Goal: Task Accomplishment & Management: Manage account settings

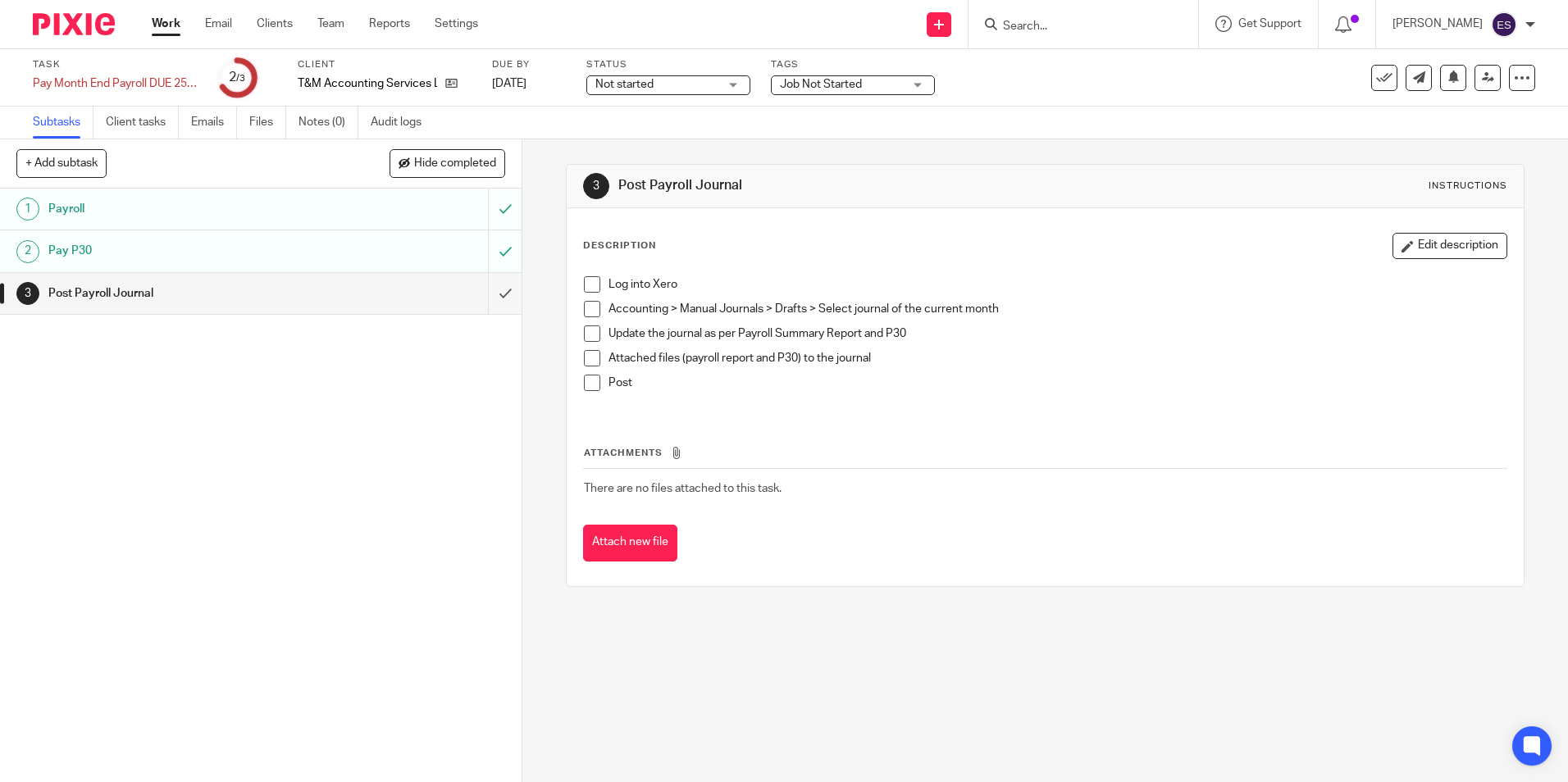
click at [170, 25] on link "Work" at bounding box center [166, 24] width 29 height 17
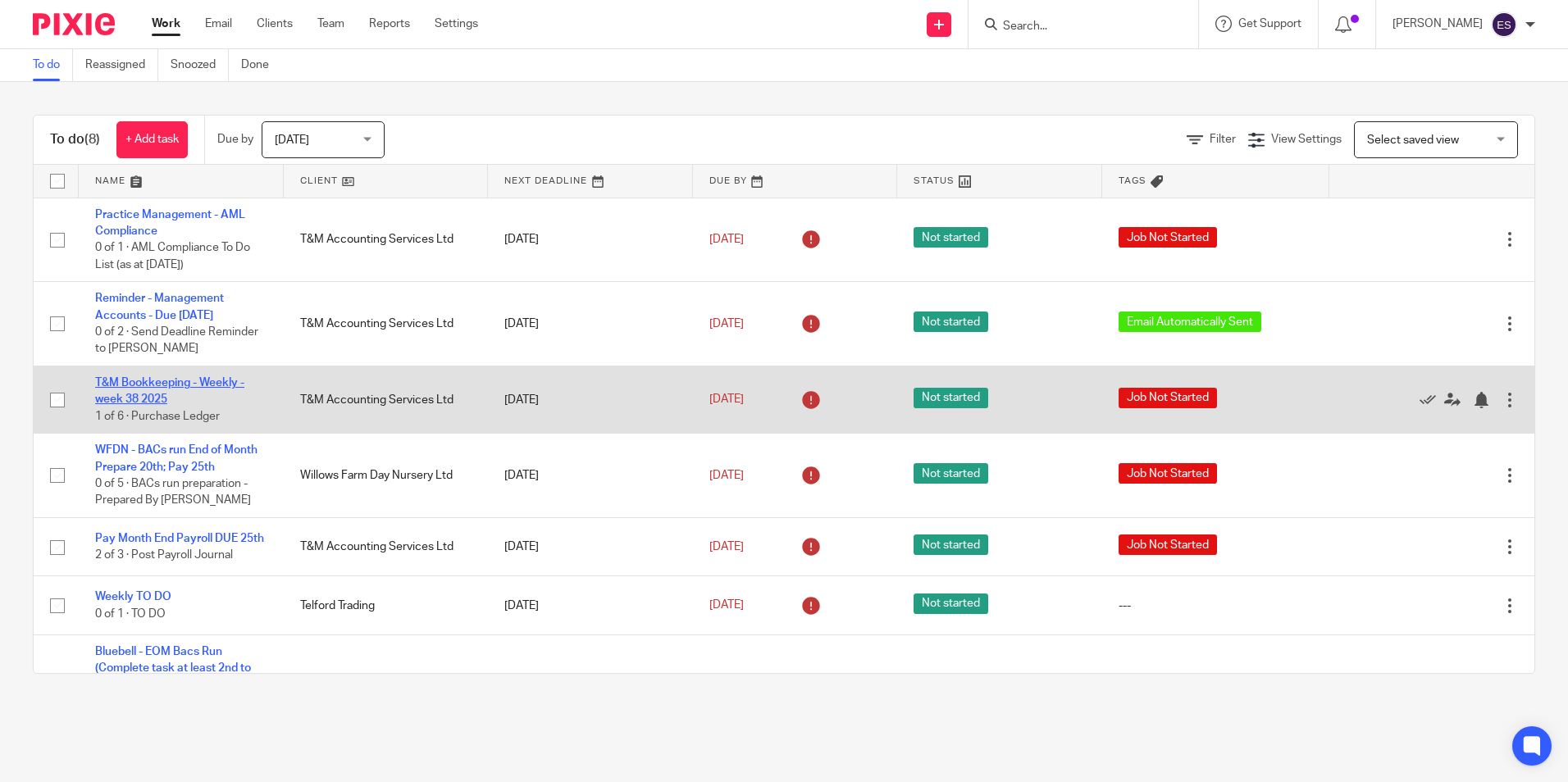
click at [201, 402] on link "T&M Bookkeeping - Weekly - week 38 2025" at bounding box center [169, 391] width 149 height 28
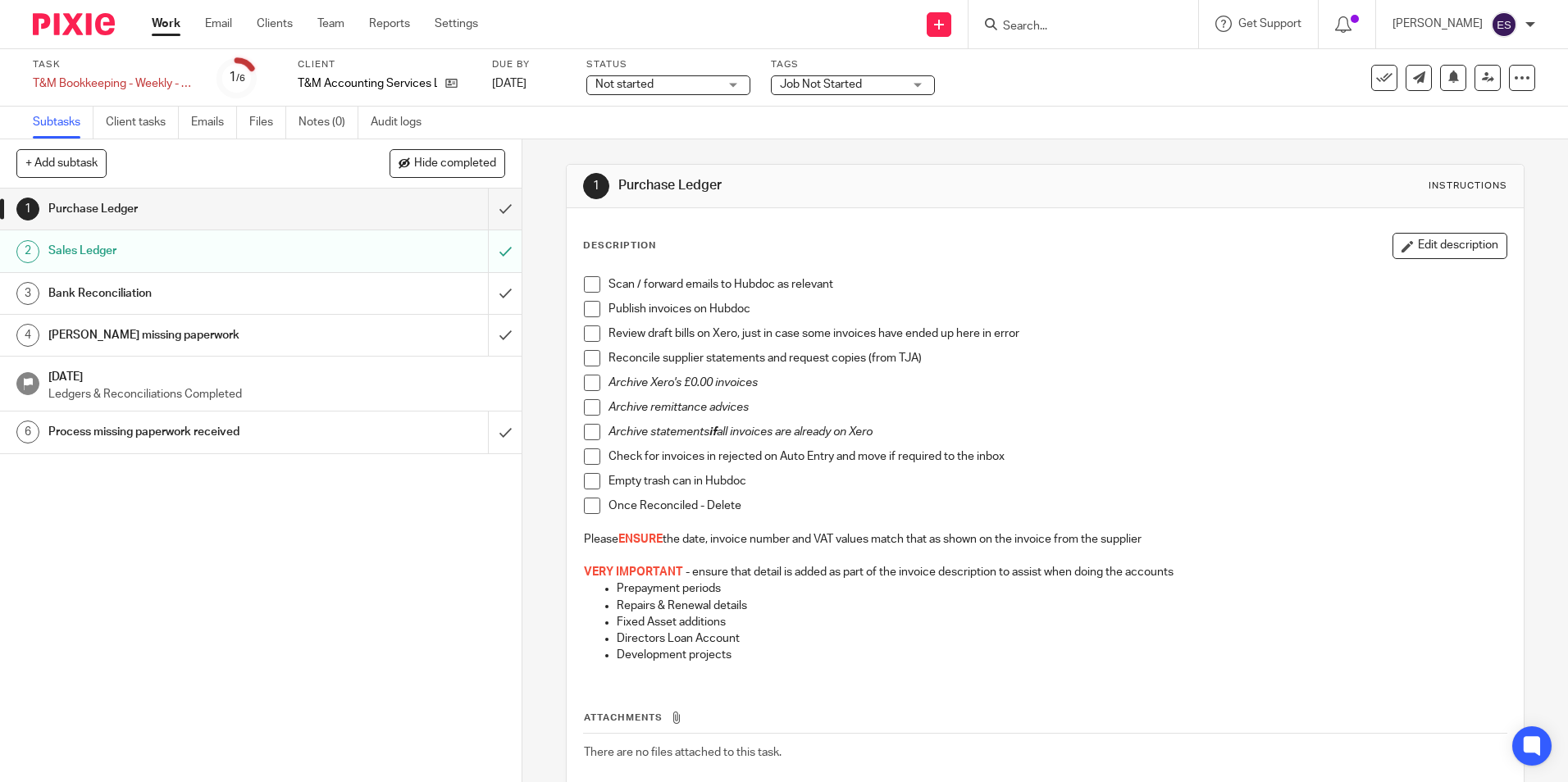
click at [337, 207] on div "Purchase Ledger" at bounding box center [260, 209] width 424 height 25
click at [584, 283] on span at bounding box center [592, 284] width 17 height 17
click at [587, 309] on span at bounding box center [592, 309] width 17 height 17
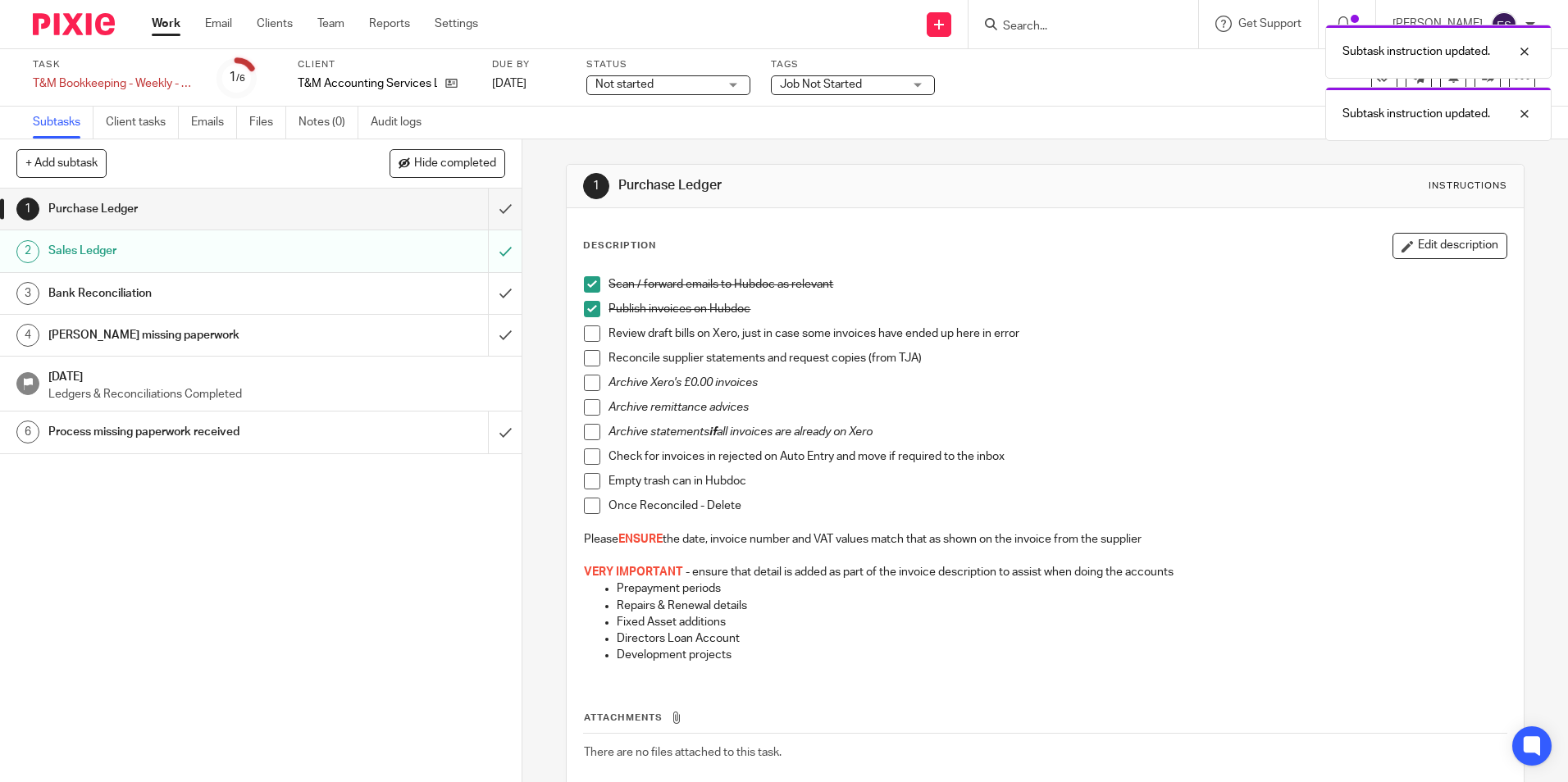
click at [590, 339] on span at bounding box center [592, 334] width 17 height 17
click at [588, 354] on span at bounding box center [592, 358] width 17 height 17
click at [498, 209] on input "submit" at bounding box center [261, 209] width 521 height 41
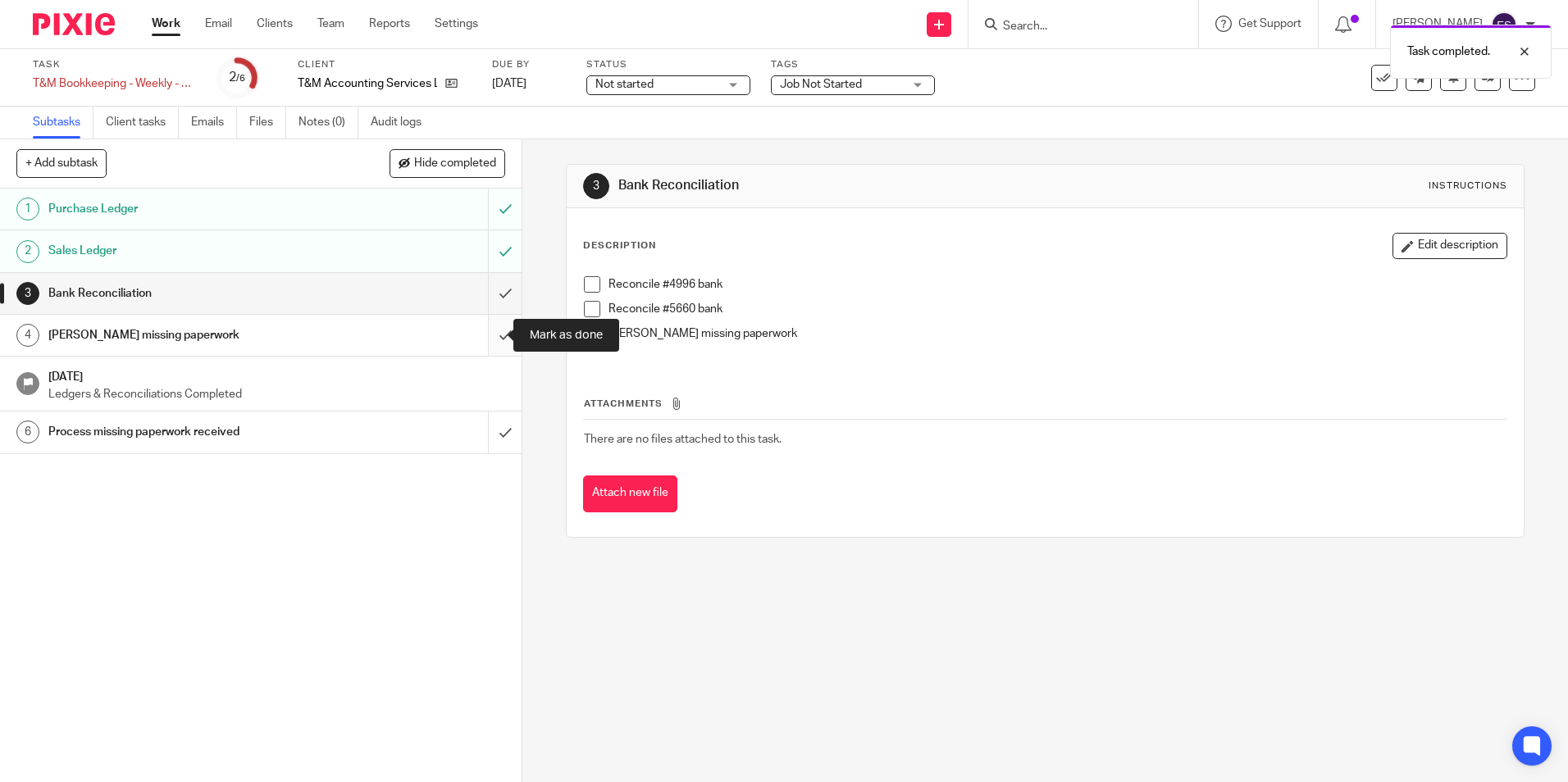
click at [486, 328] on input "submit" at bounding box center [261, 336] width 521 height 41
click at [238, 434] on h1 "Process missing paperwork received" at bounding box center [189, 432] width 282 height 25
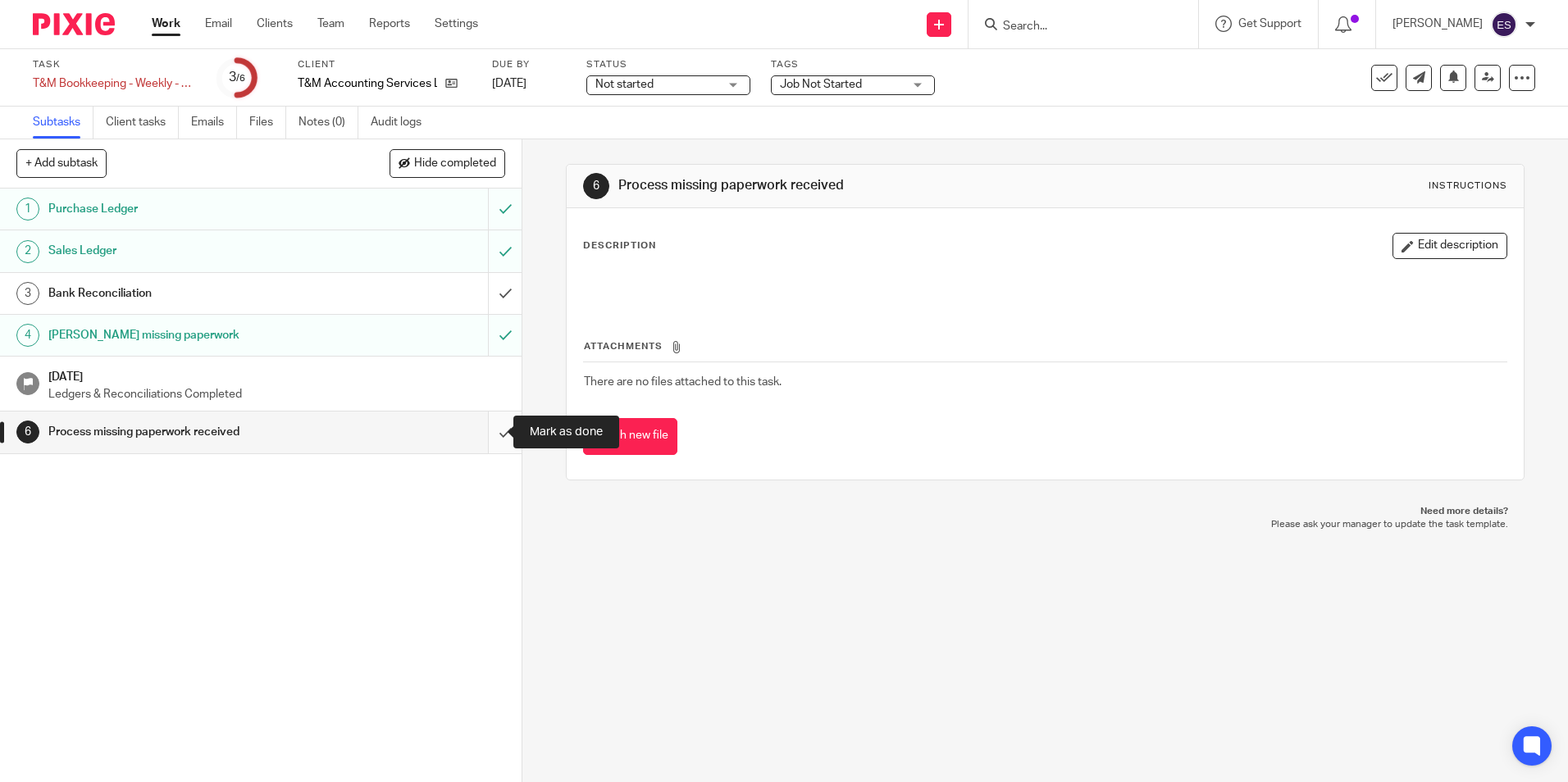
click at [492, 431] on input "submit" at bounding box center [261, 432] width 521 height 41
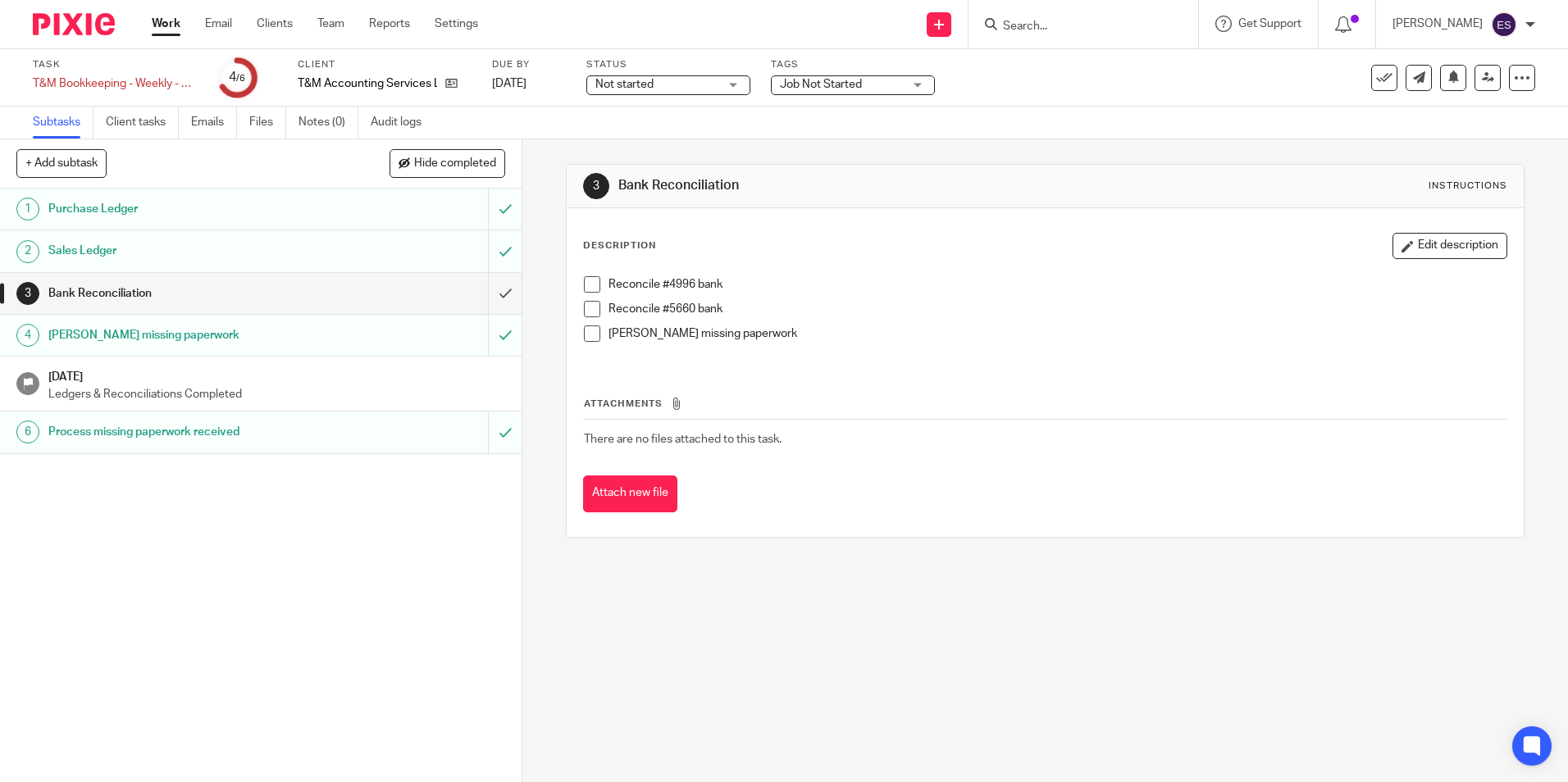
click at [171, 22] on link "Work" at bounding box center [166, 24] width 29 height 17
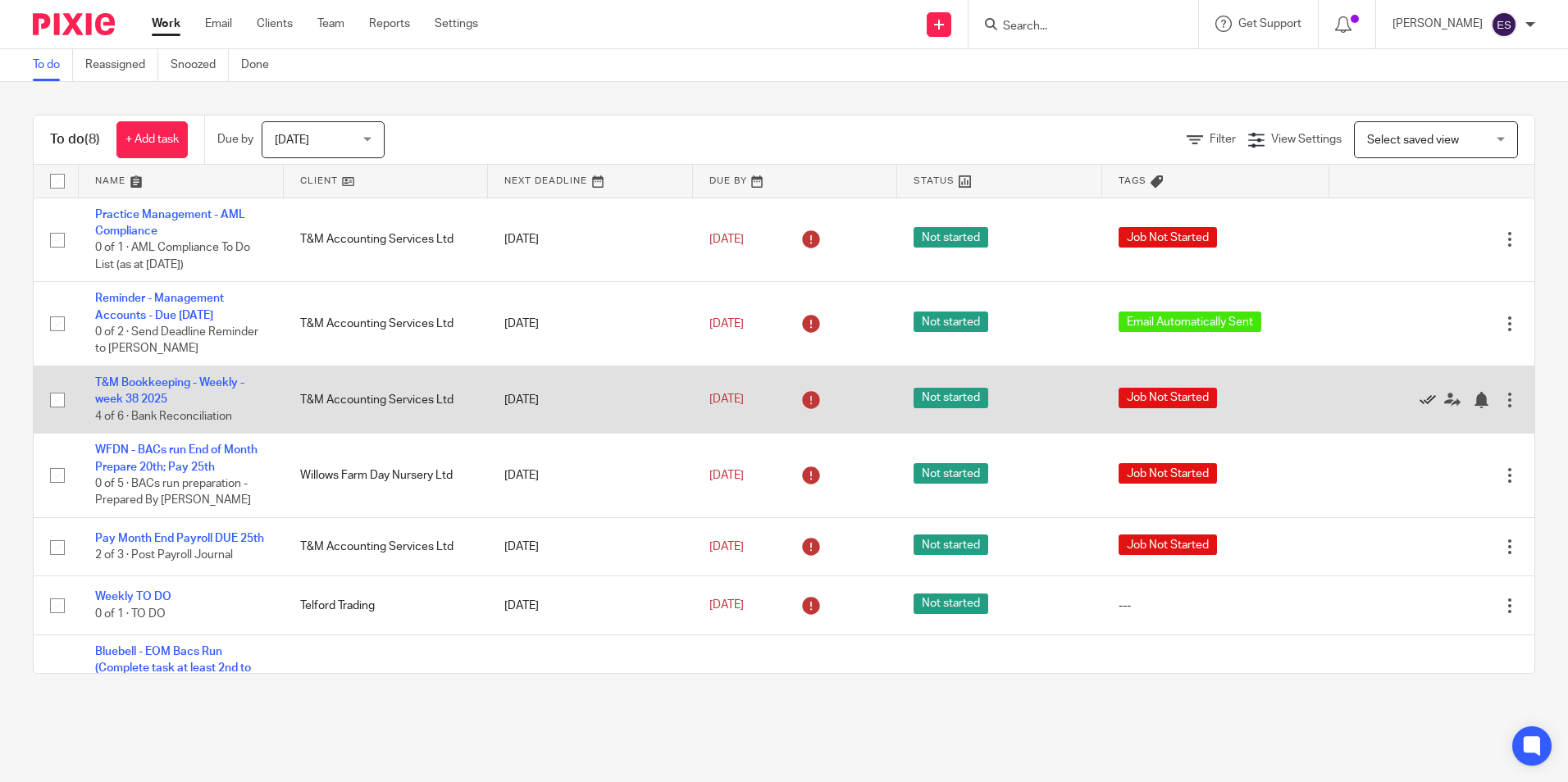
click at [1420, 409] on icon at bounding box center [1428, 400] width 17 height 17
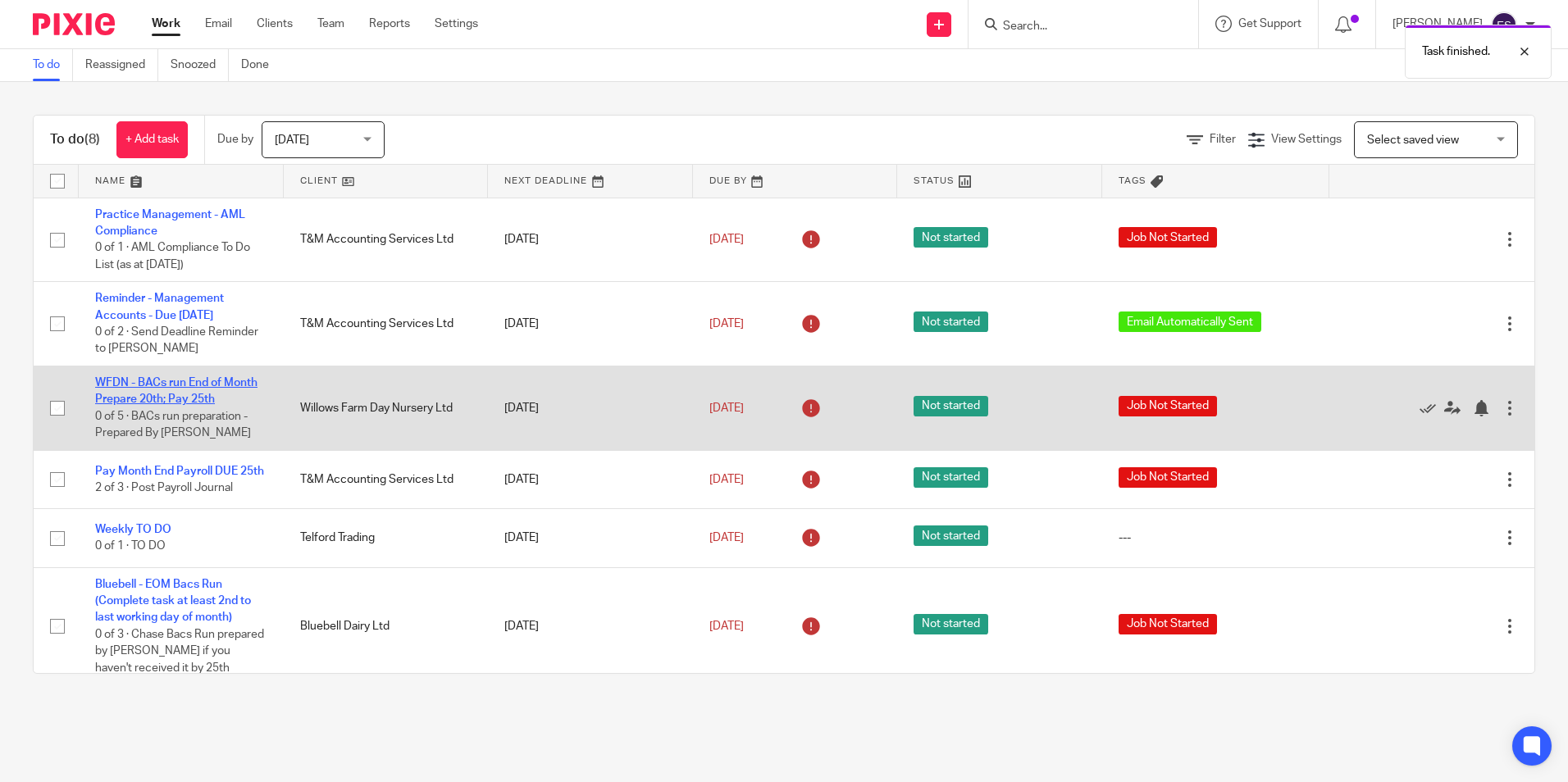
click at [166, 397] on link "WFDN - BACs run End of Month Prepare 20th; Pay 25th" at bounding box center [176, 391] width 162 height 28
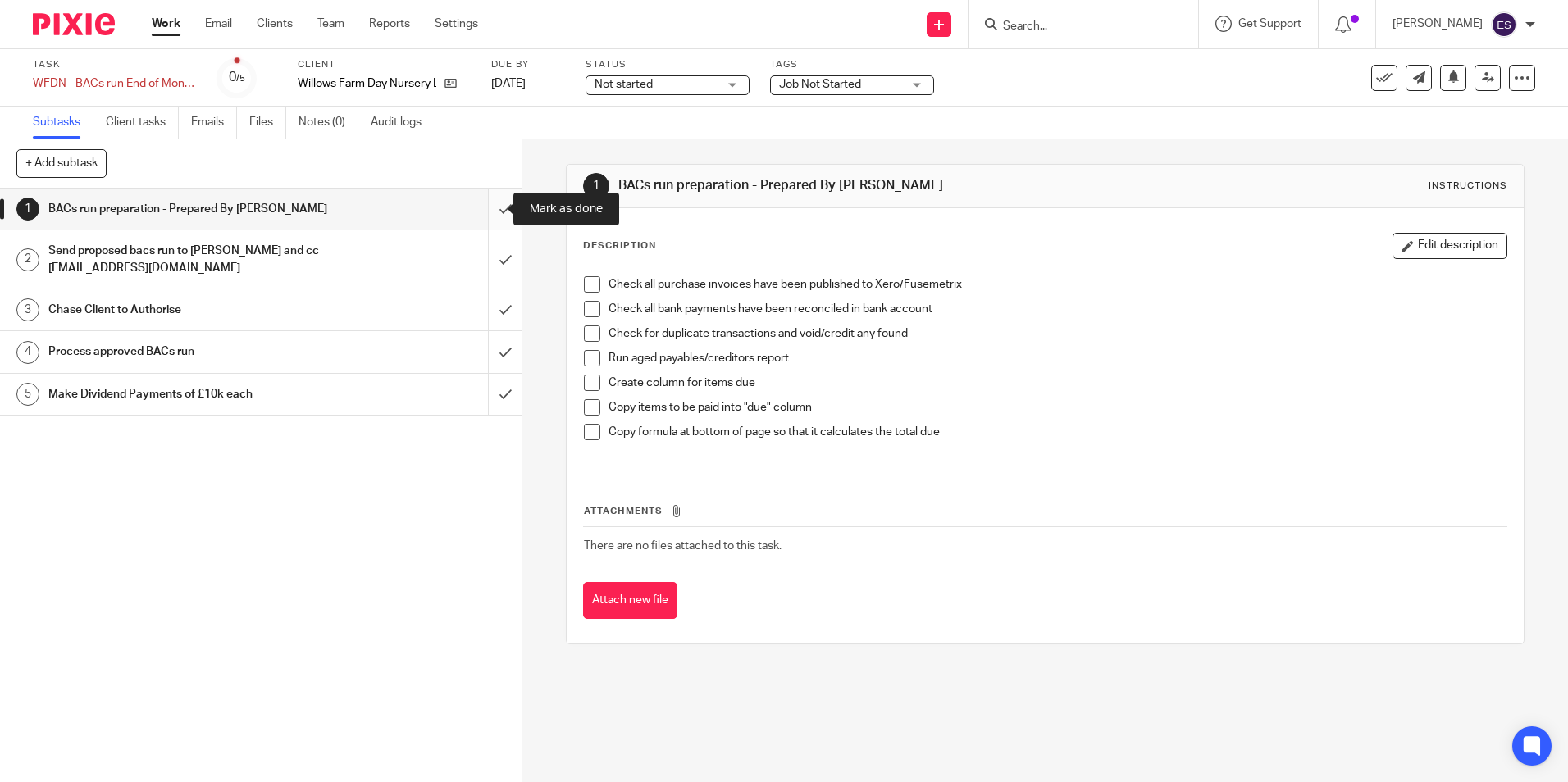
click at [484, 200] on input "submit" at bounding box center [261, 209] width 521 height 41
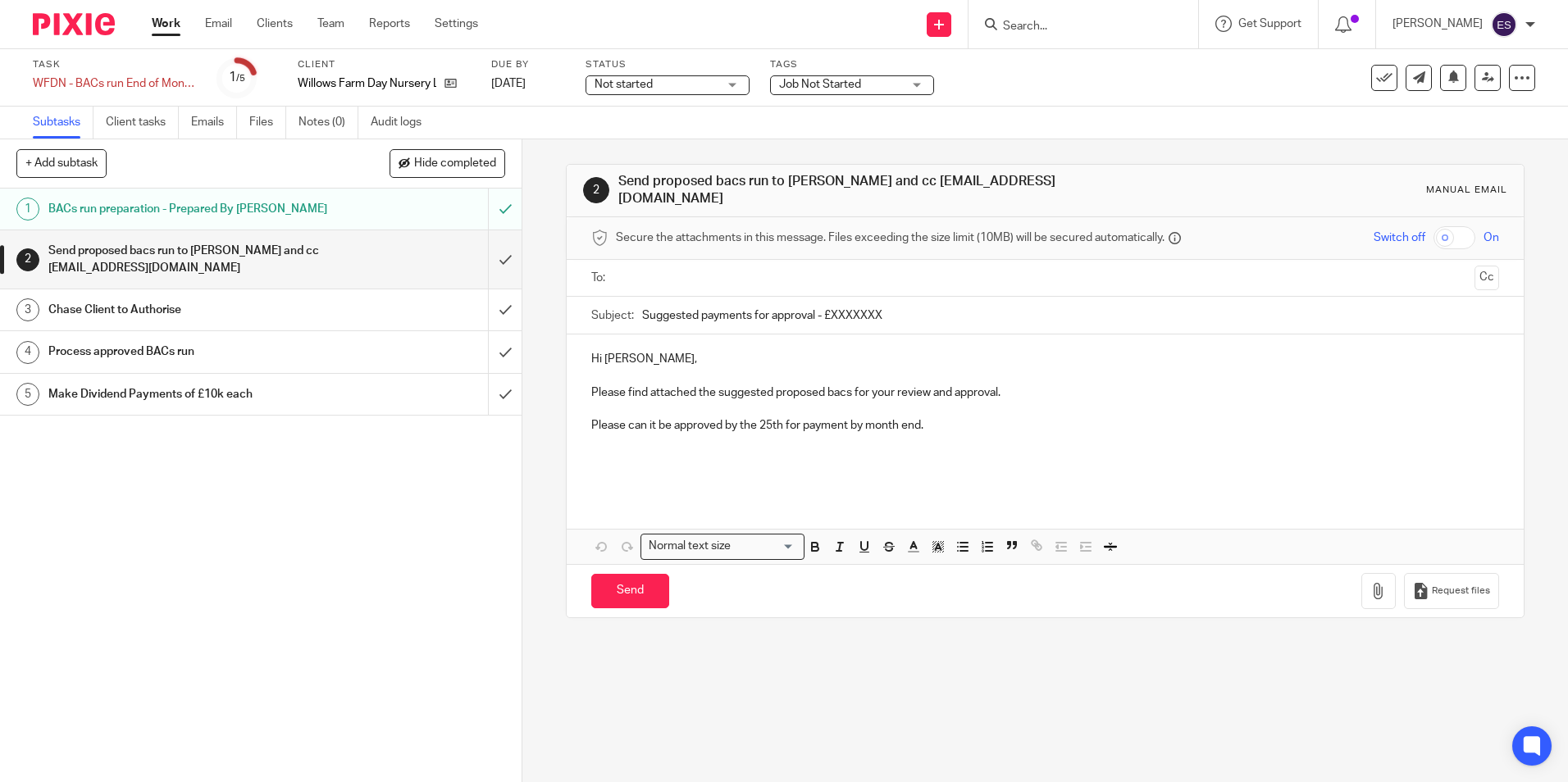
click at [359, 310] on div "Chase Client to Authorise" at bounding box center [260, 310] width 424 height 25
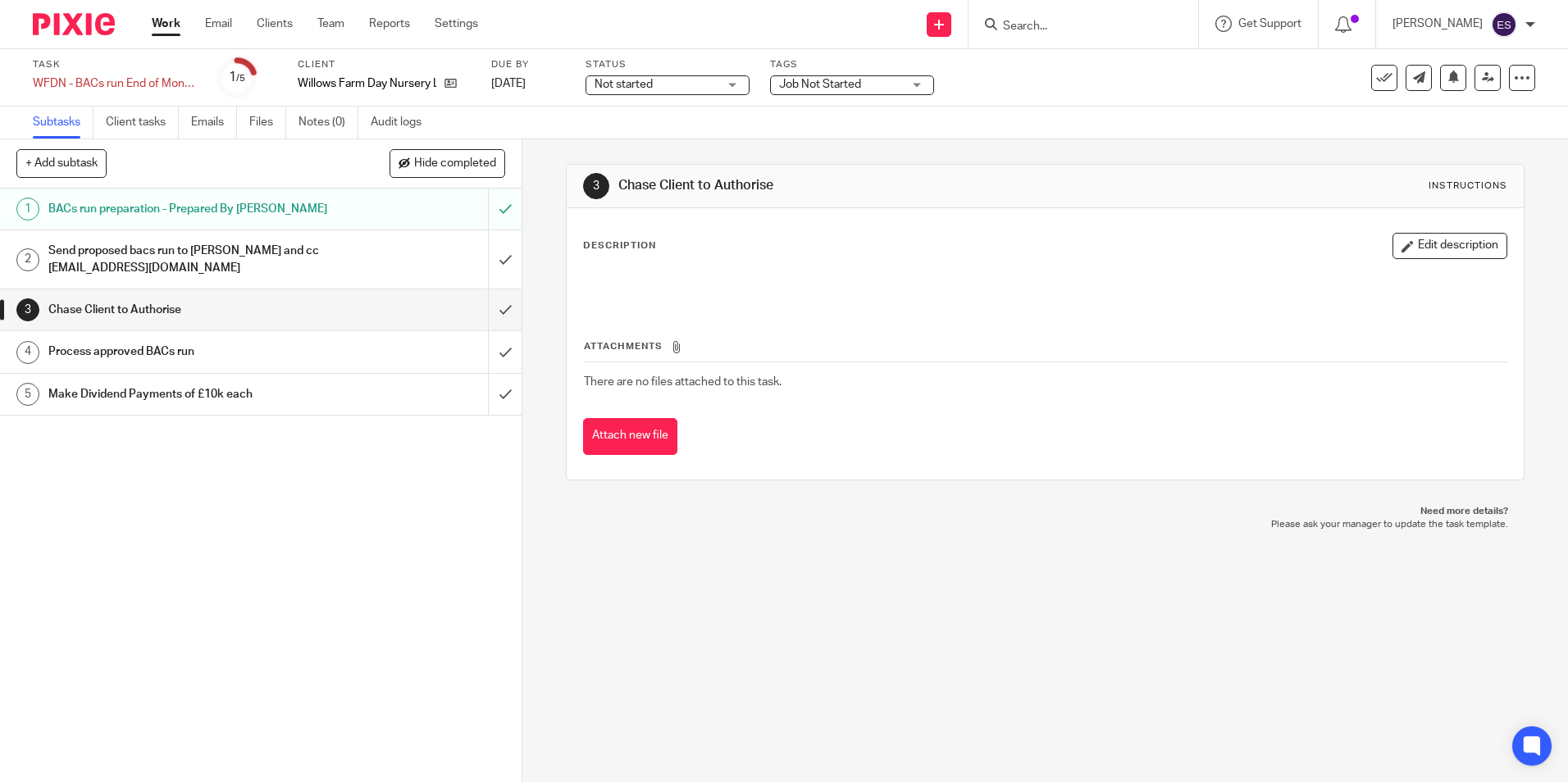
click at [871, 88] on span "Job Not Started" at bounding box center [840, 85] width 123 height 18
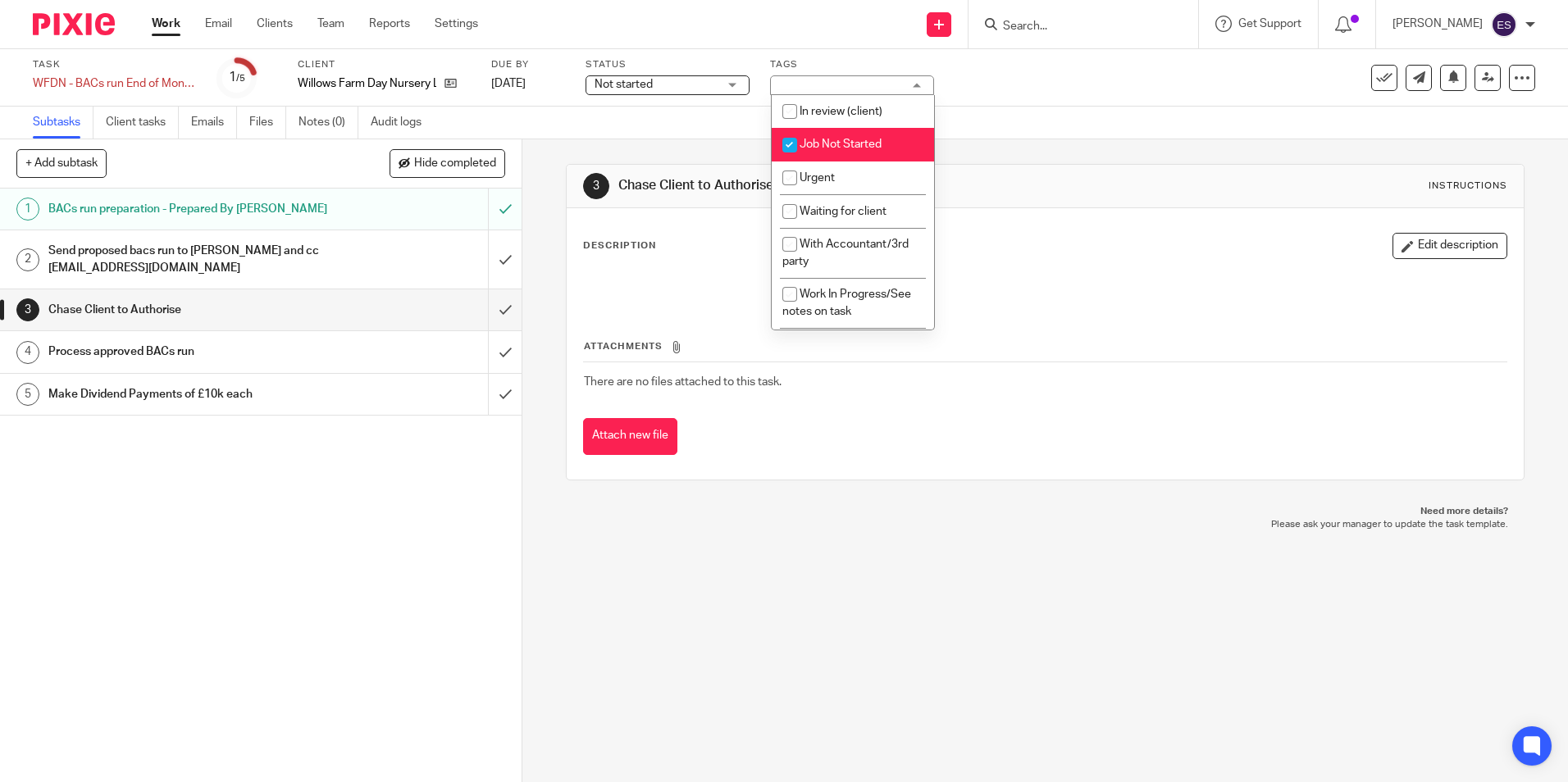
click at [788, 141] on input "checkbox" at bounding box center [789, 144] width 31 height 31
checkbox input "false"
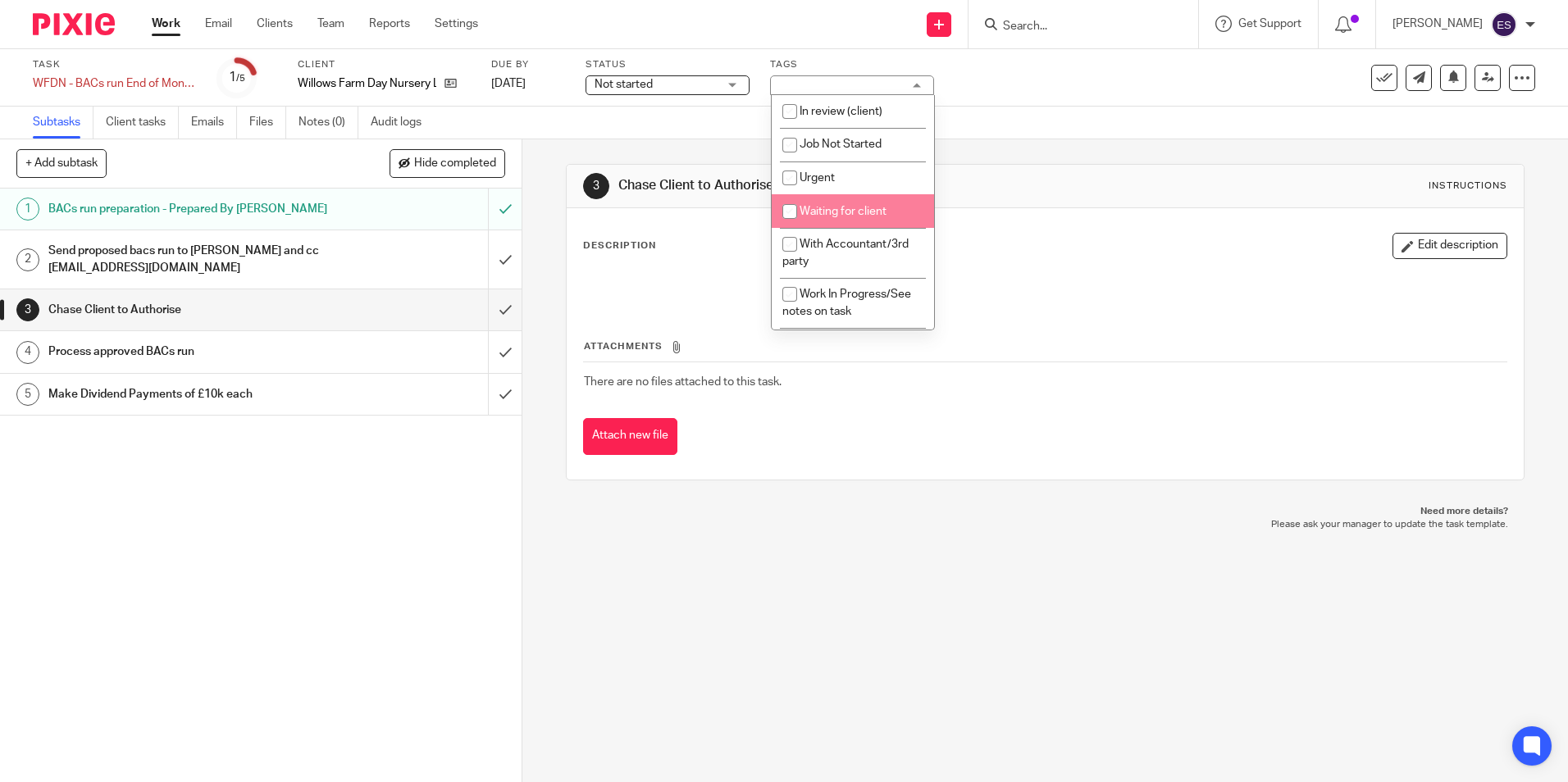
click at [791, 210] on input "checkbox" at bounding box center [789, 211] width 31 height 31
checkbox input "true"
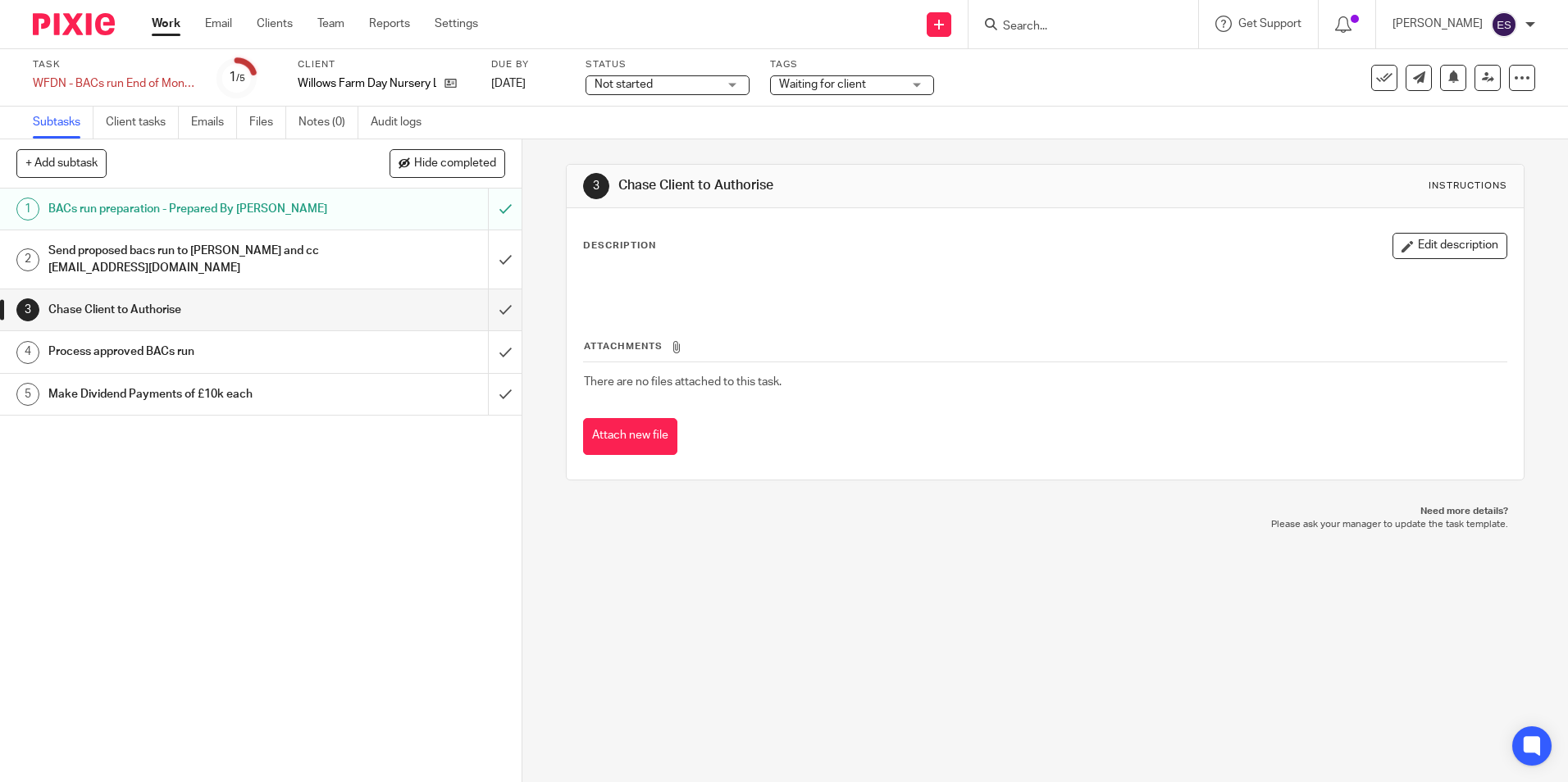
click at [998, 163] on div "3 Chase Client to Authorise Instructions Description Edit description Attachmen…" at bounding box center [1044, 321] width 958 height 365
click at [668, 85] on span "Not started" at bounding box center [656, 85] width 123 height 18
click at [654, 139] on span "In progress" at bounding box center [626, 144] width 57 height 11
click at [320, 119] on link "Notes (0)" at bounding box center [329, 122] width 60 height 32
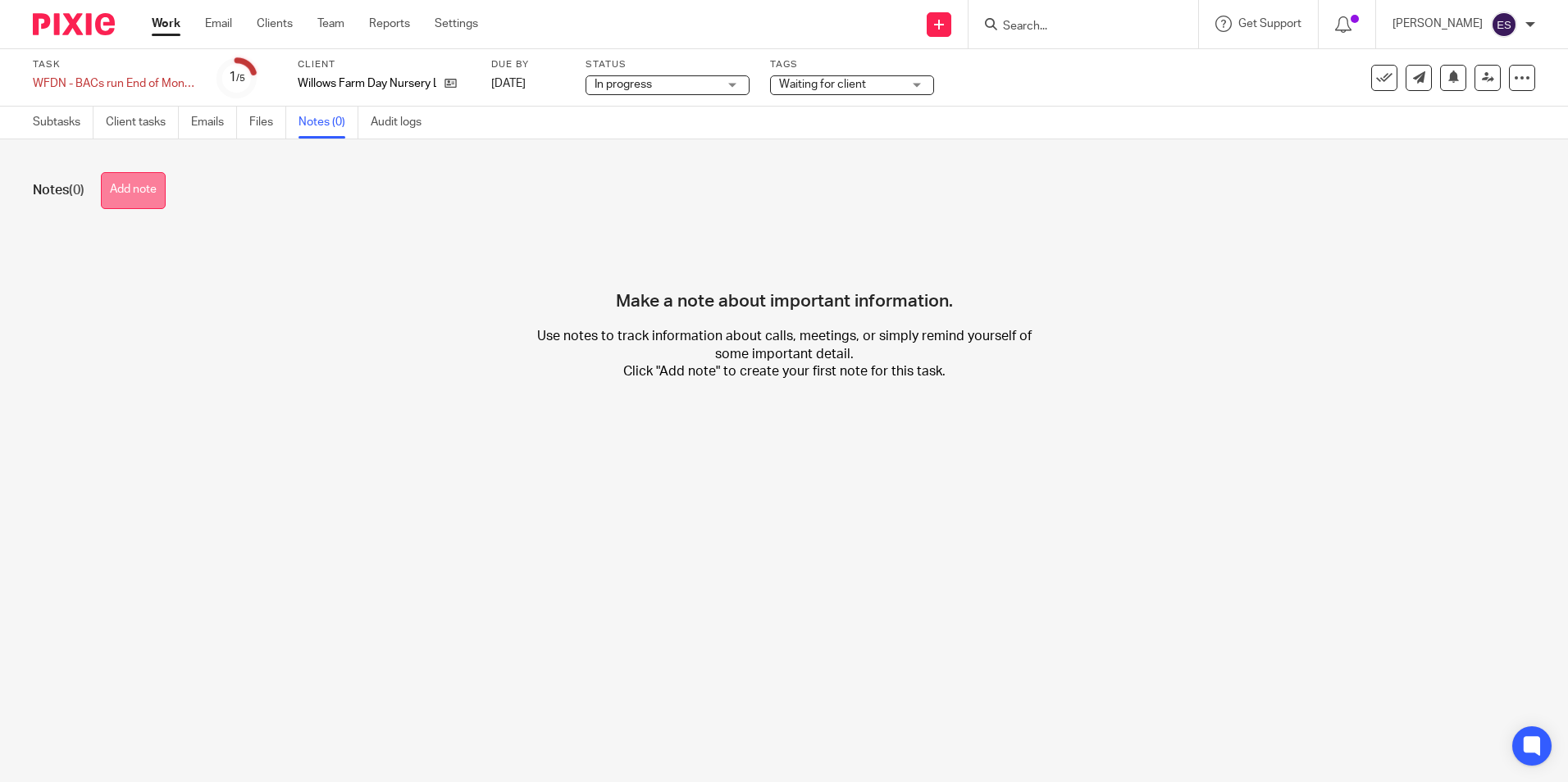
click at [138, 196] on button "Add note" at bounding box center [134, 191] width 65 height 37
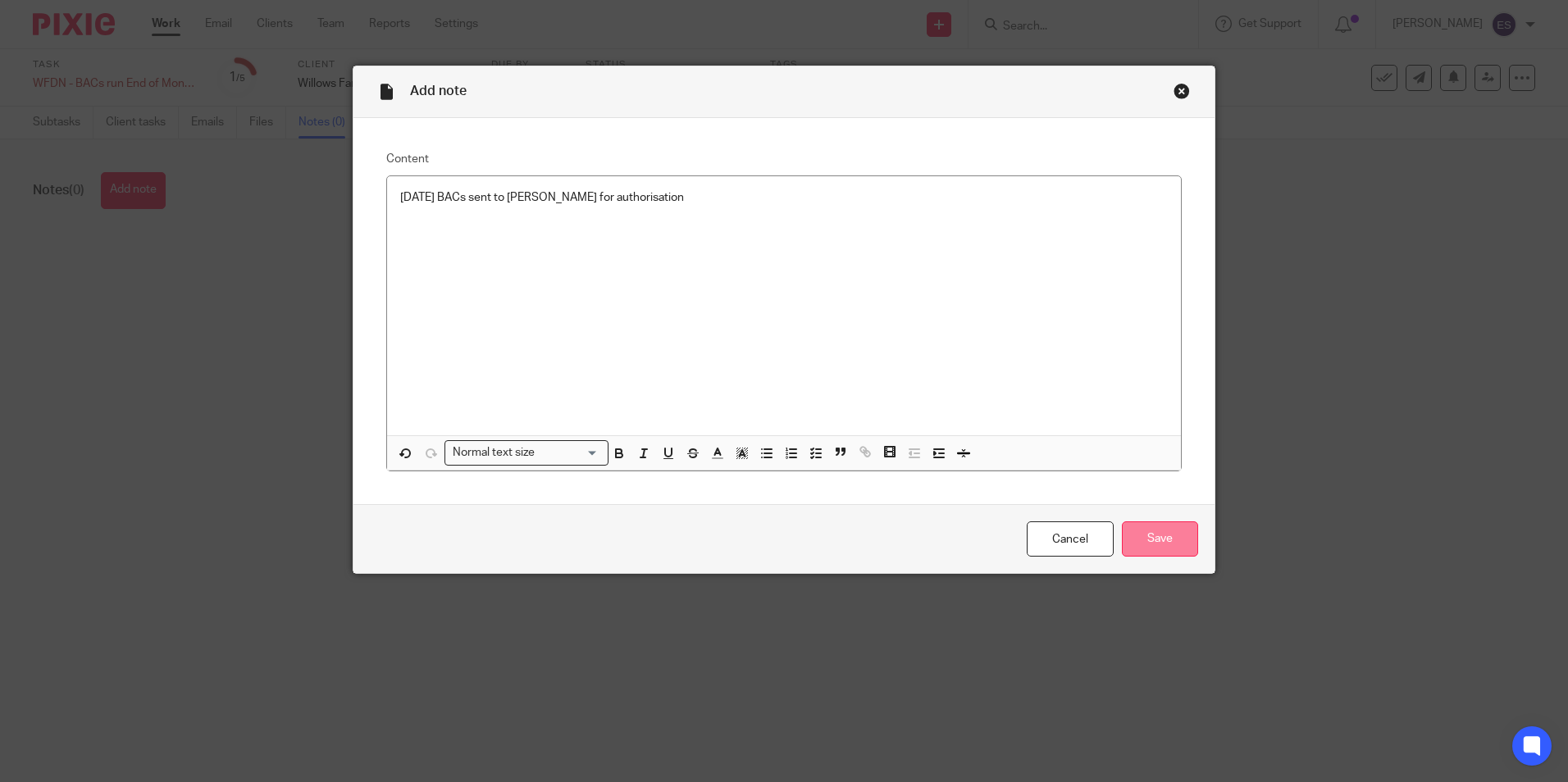
click at [1154, 526] on input "Save" at bounding box center [1160, 539] width 77 height 35
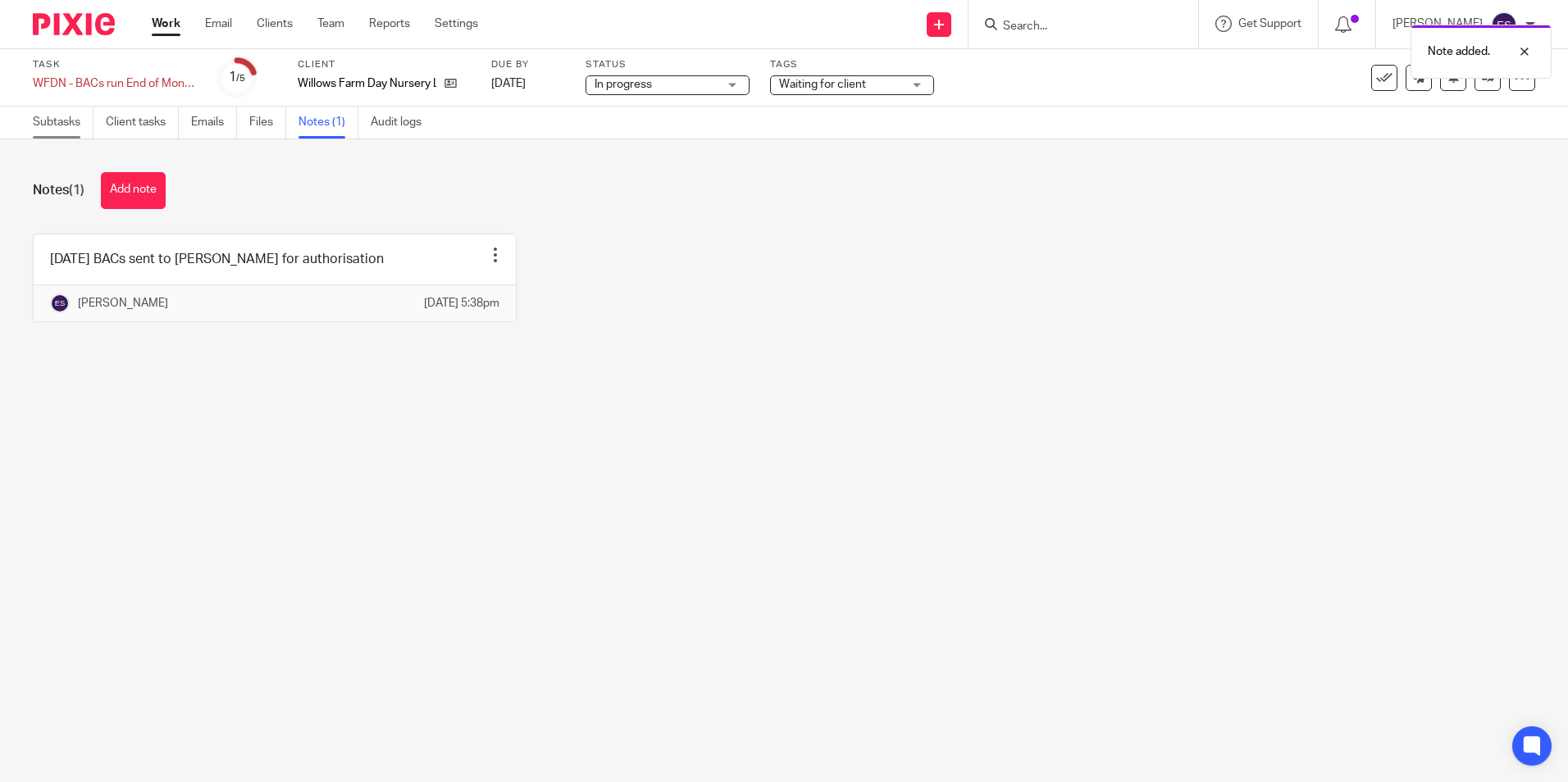
click at [57, 128] on link "Subtasks" at bounding box center [63, 122] width 61 height 32
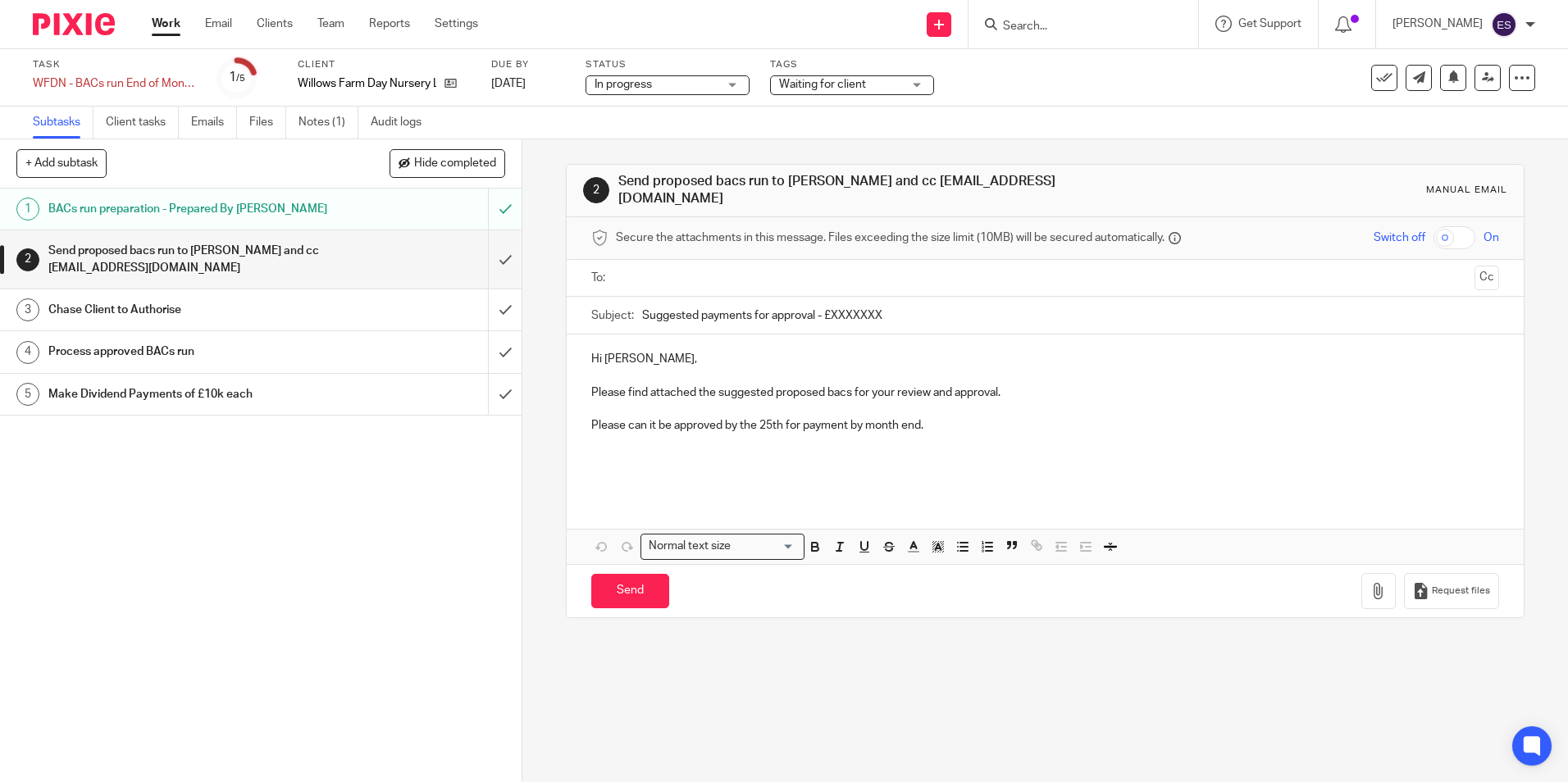
click at [283, 314] on h1 "Chase Client to Authorise" at bounding box center [189, 310] width 282 height 25
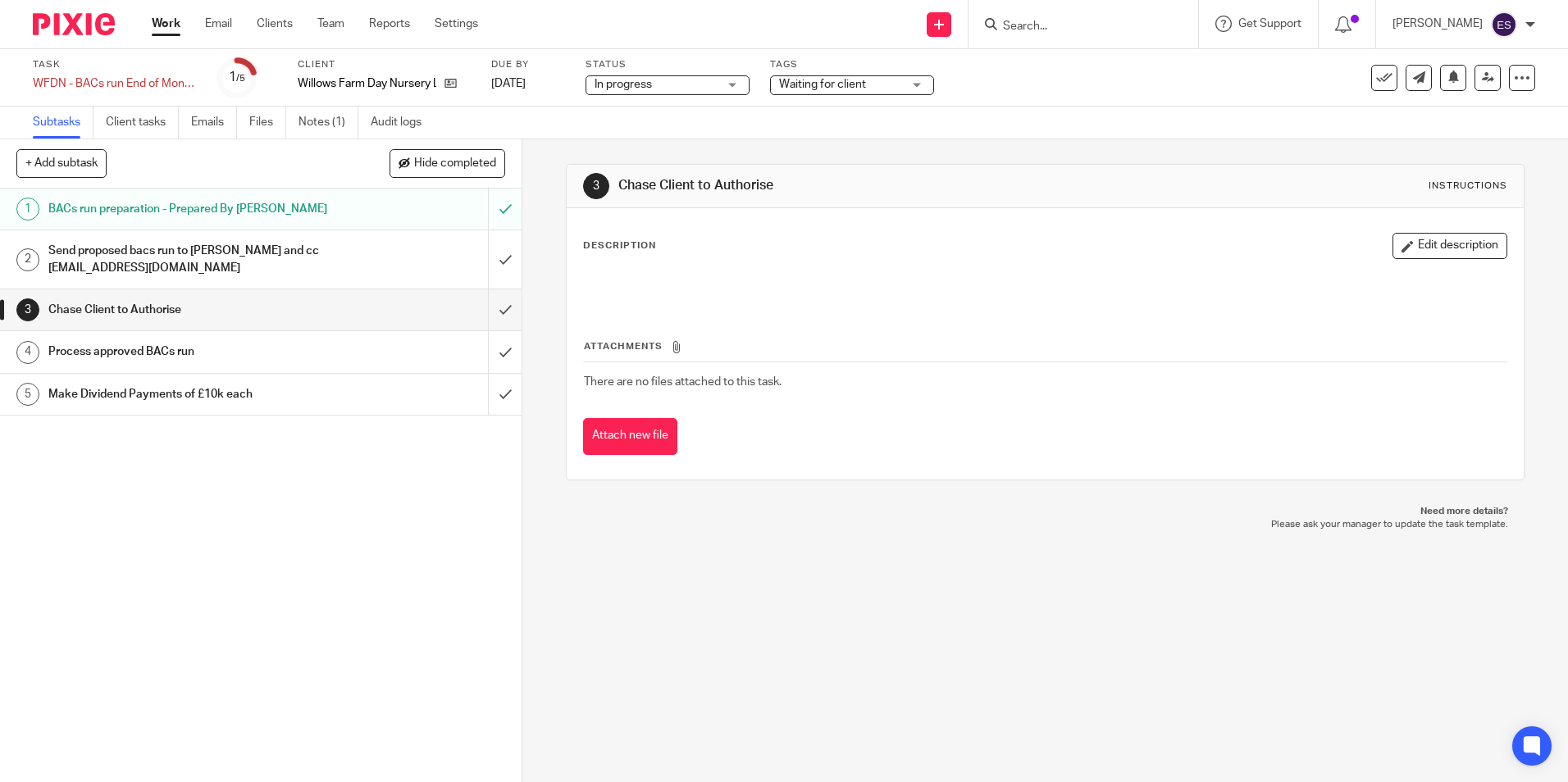
click at [226, 353] on h1 "Process approved BACs run" at bounding box center [189, 351] width 282 height 25
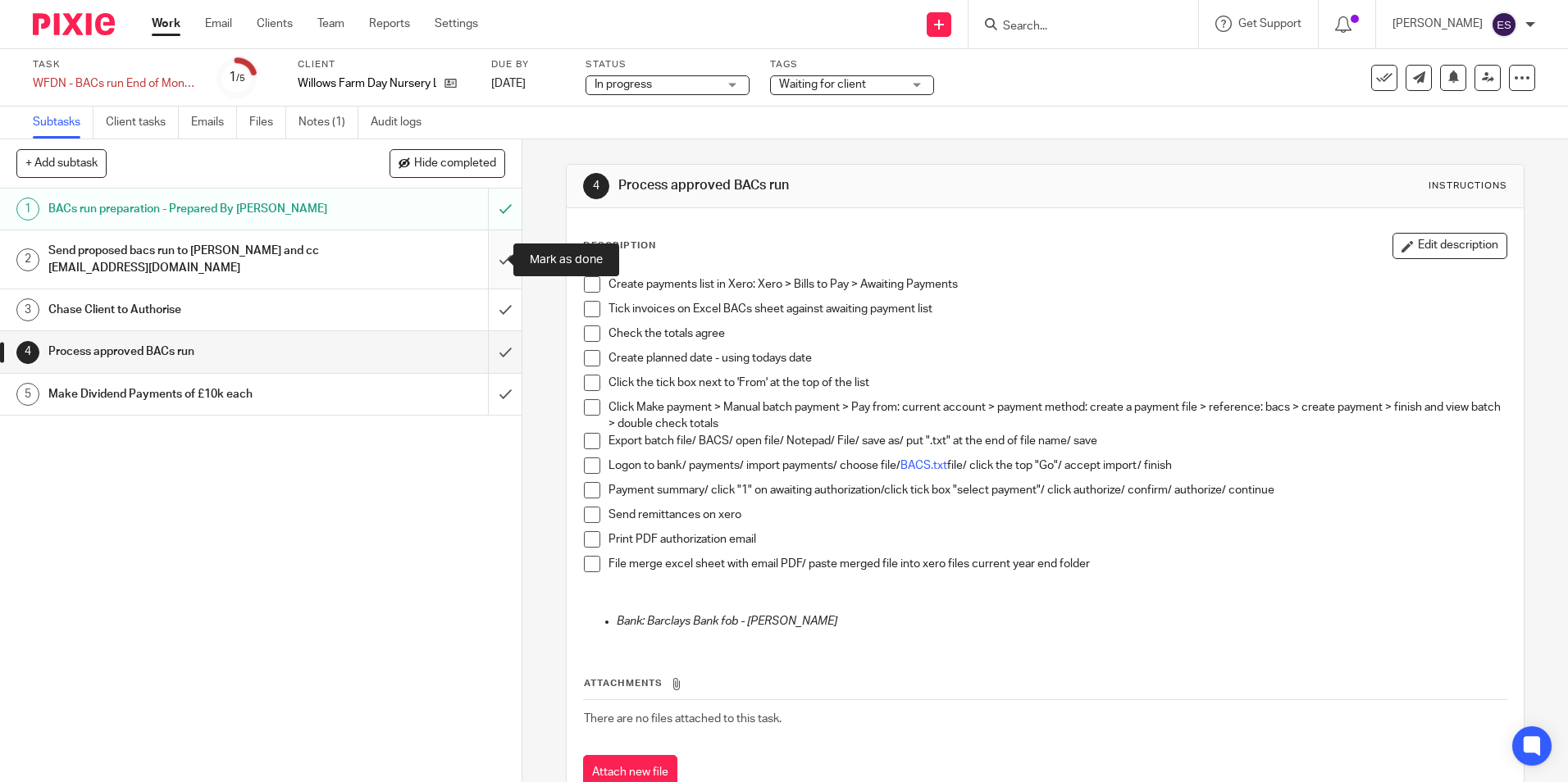
click at [494, 259] on input "submit" at bounding box center [261, 260] width 521 height 58
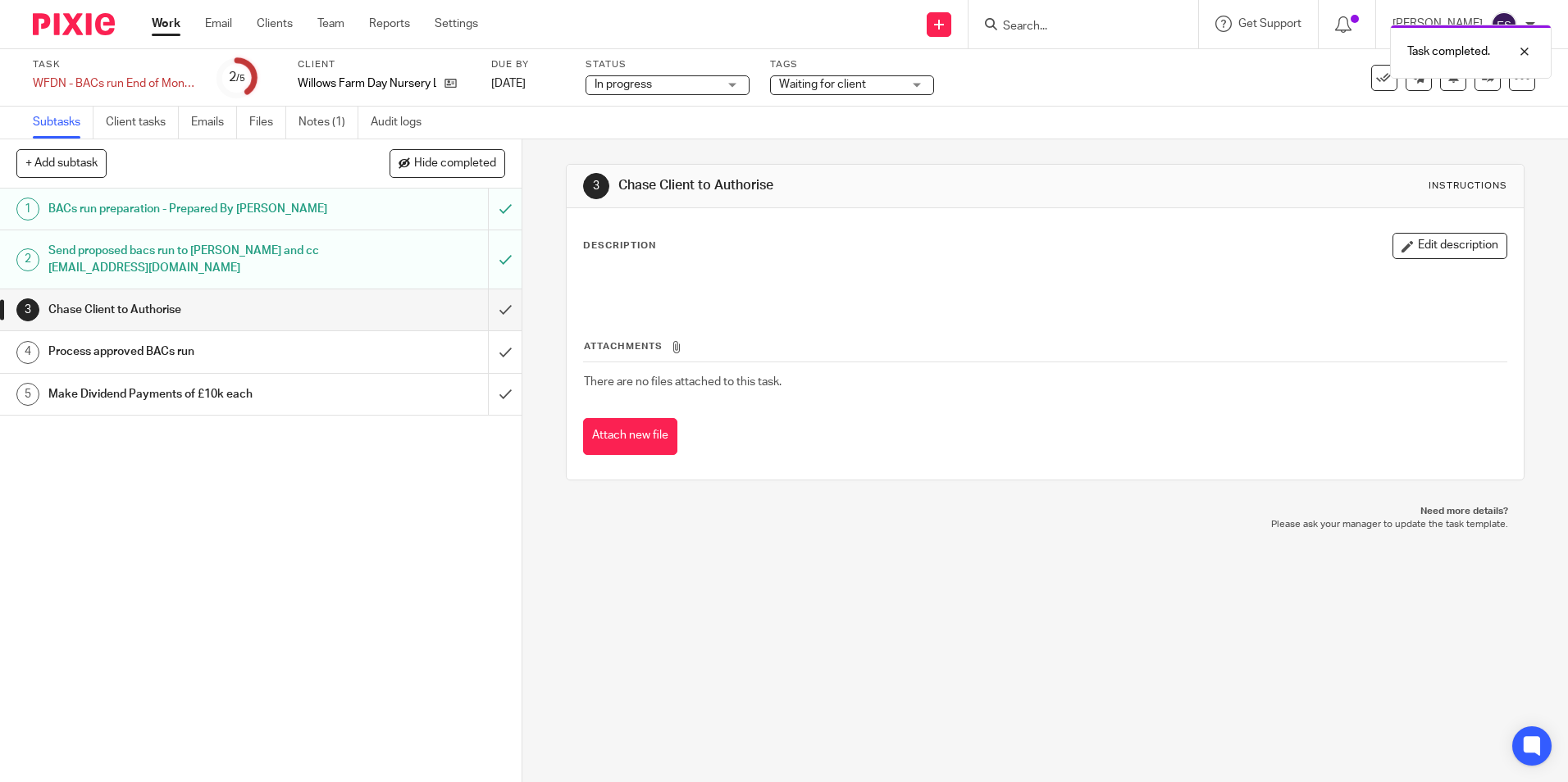
click at [159, 26] on link "Work" at bounding box center [166, 24] width 29 height 17
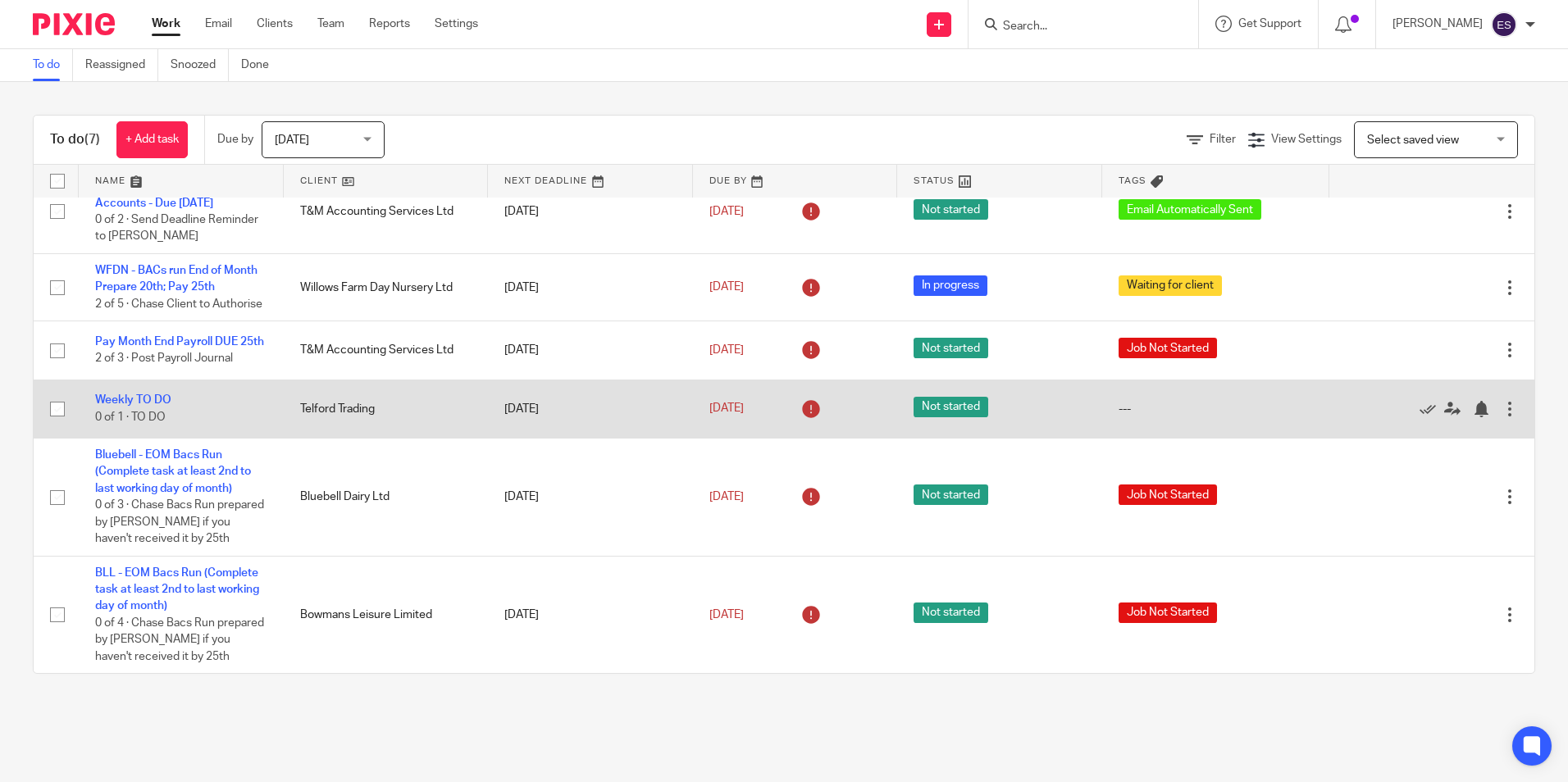
scroll to position [155, 0]
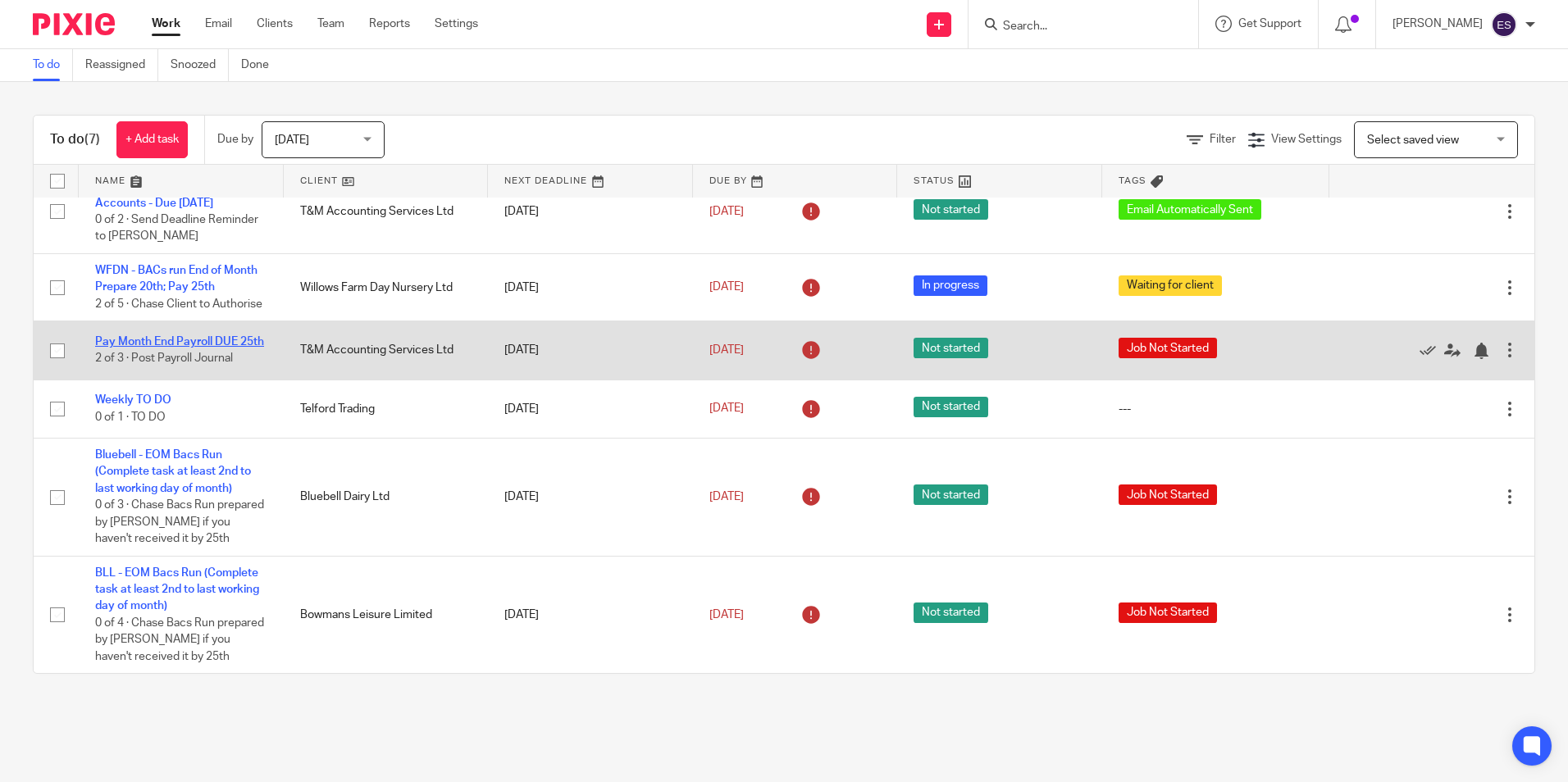
click at [201, 336] on link "Pay Month End Payroll DUE 25th" at bounding box center [180, 342] width 169 height 11
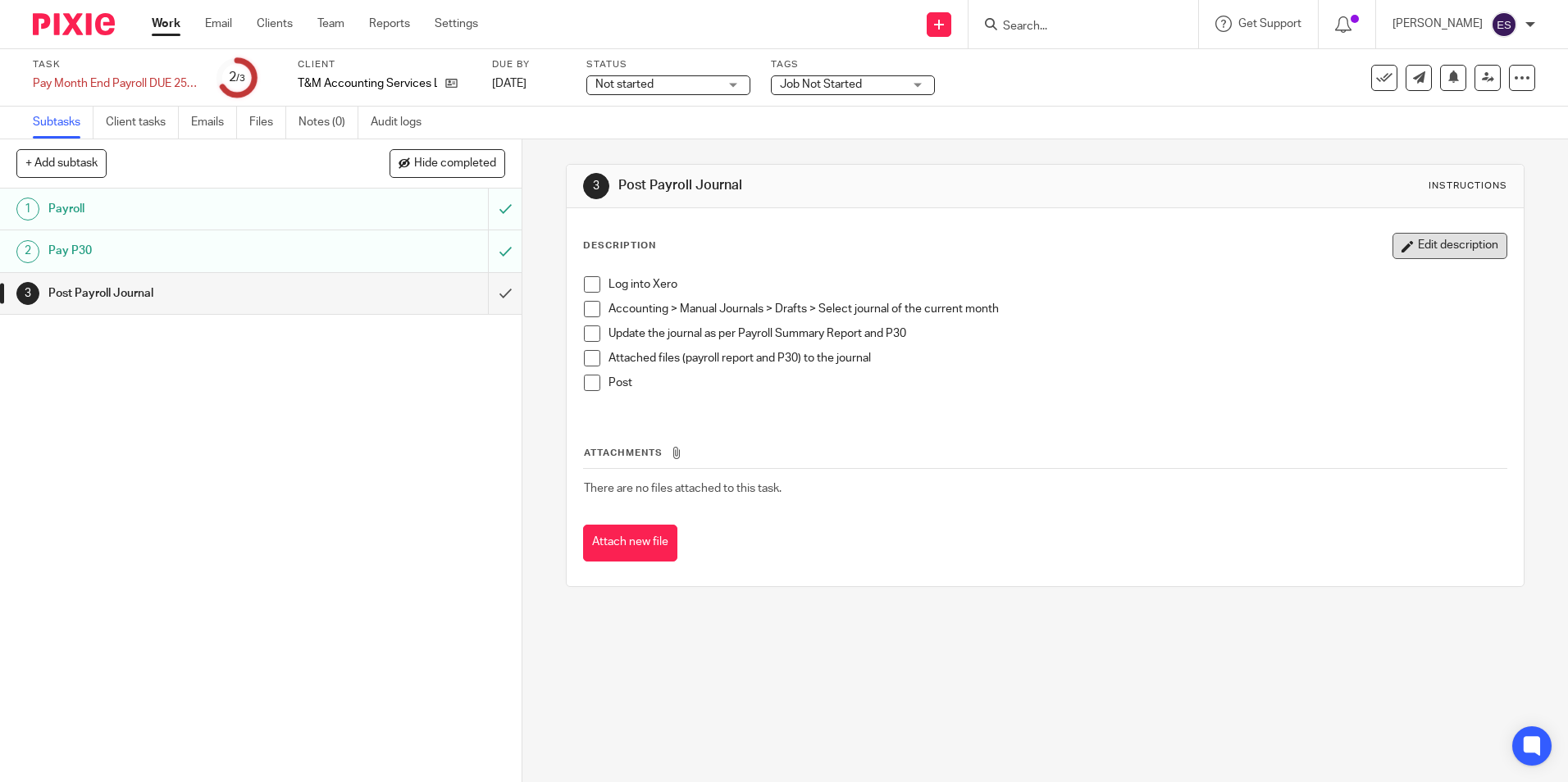
click at [1431, 250] on button "Edit description" at bounding box center [1450, 246] width 115 height 26
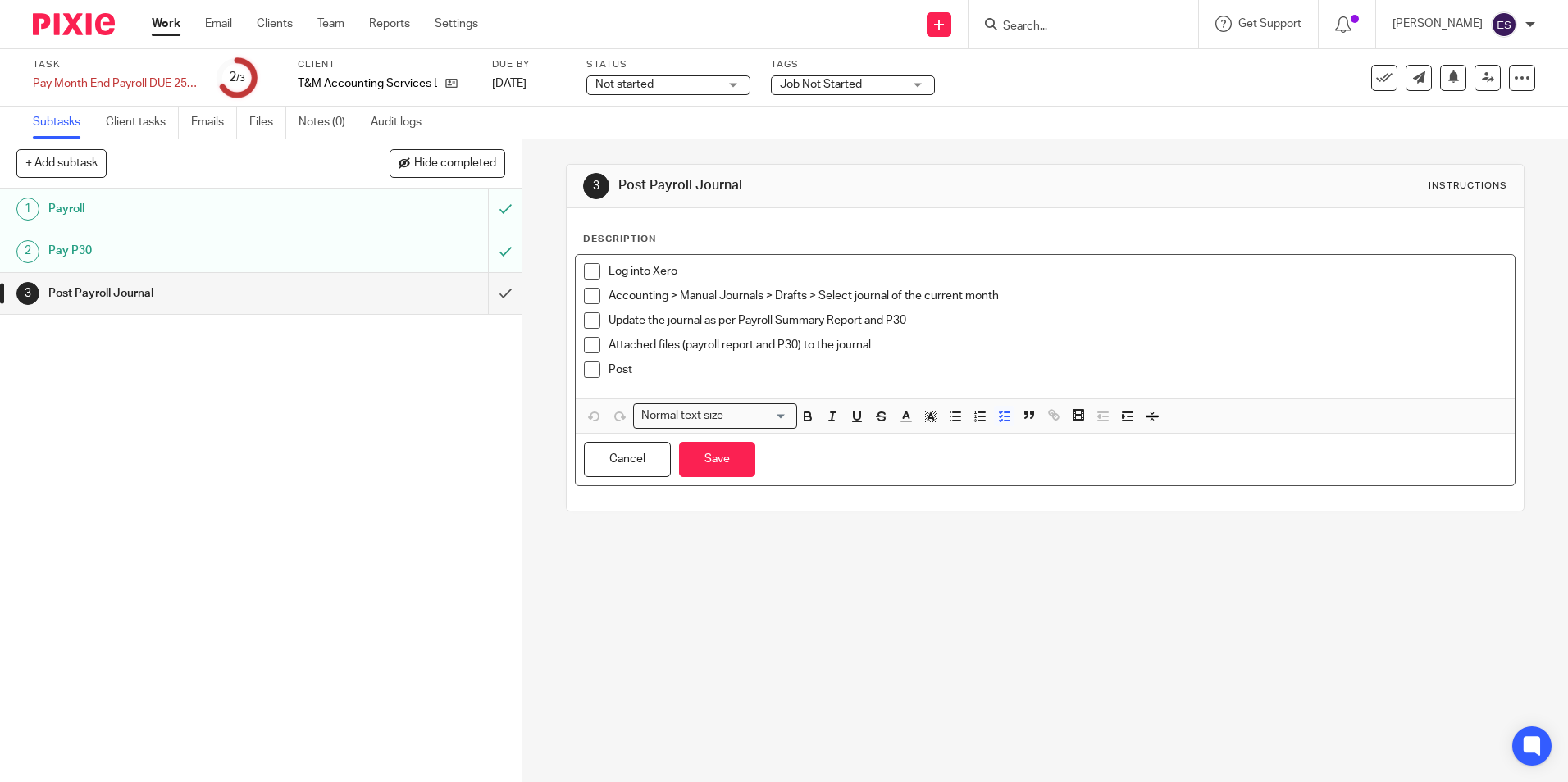
drag, startPoint x: 642, startPoint y: 370, endPoint x: 630, endPoint y: 372, distance: 12.2
click at [630, 372] on p "Post" at bounding box center [1057, 370] width 898 height 17
drag, startPoint x: 660, startPoint y: 367, endPoint x: 601, endPoint y: 366, distance: 59.0
click at [601, 366] on li "Post" at bounding box center [1045, 374] width 921 height 25
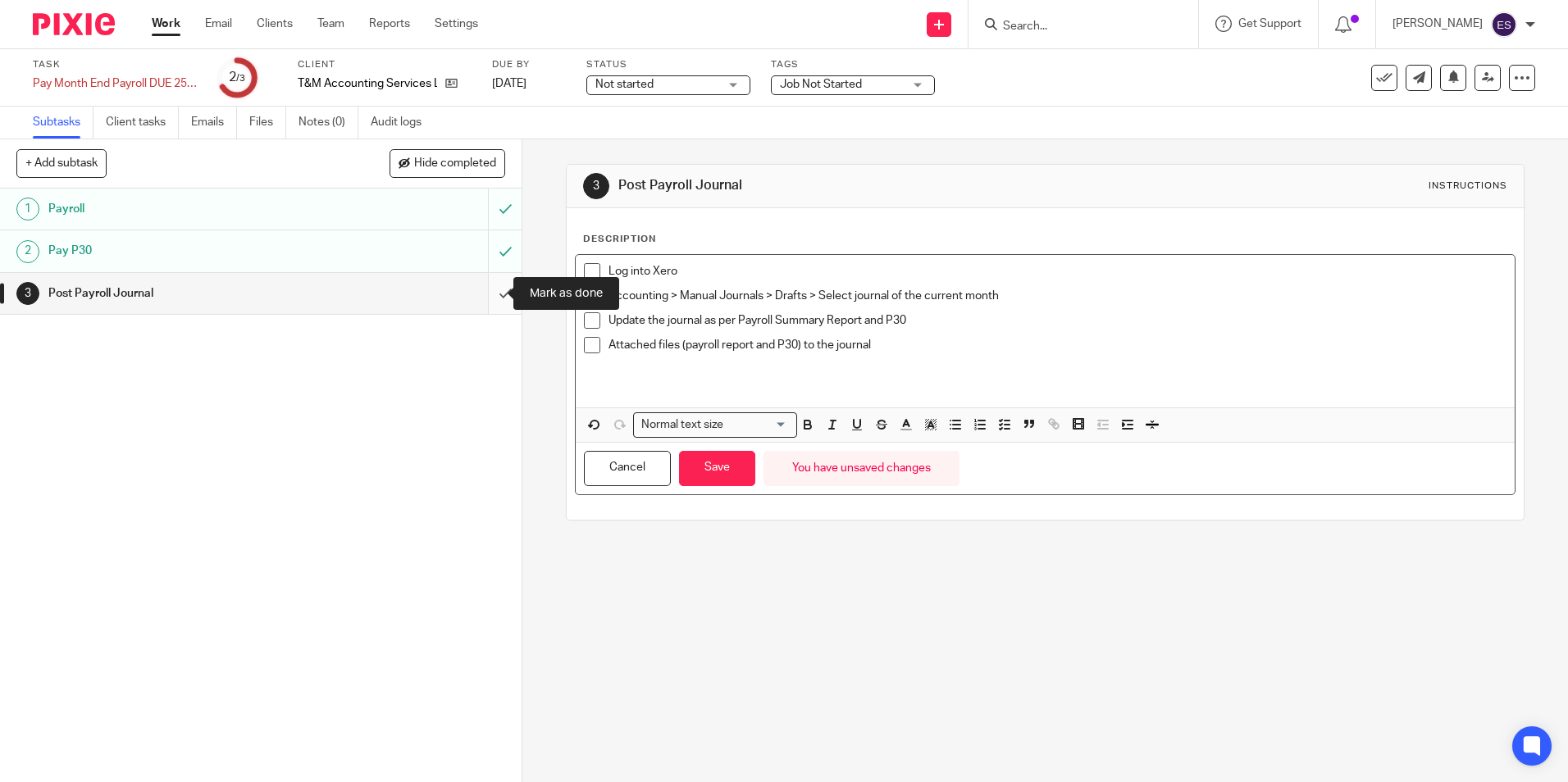
click at [485, 295] on input "submit" at bounding box center [261, 293] width 521 height 41
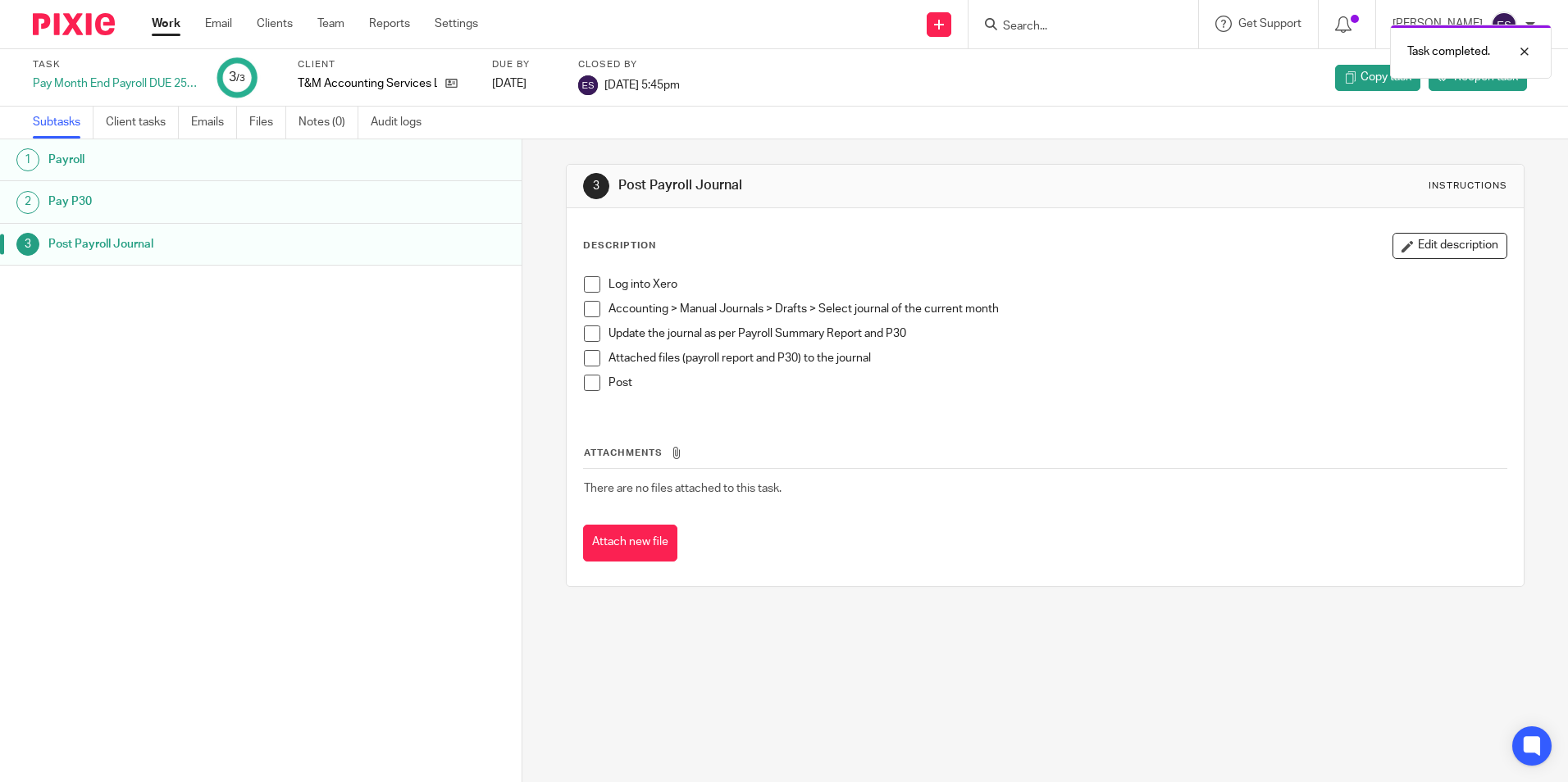
click at [162, 20] on link "Work" at bounding box center [166, 24] width 29 height 17
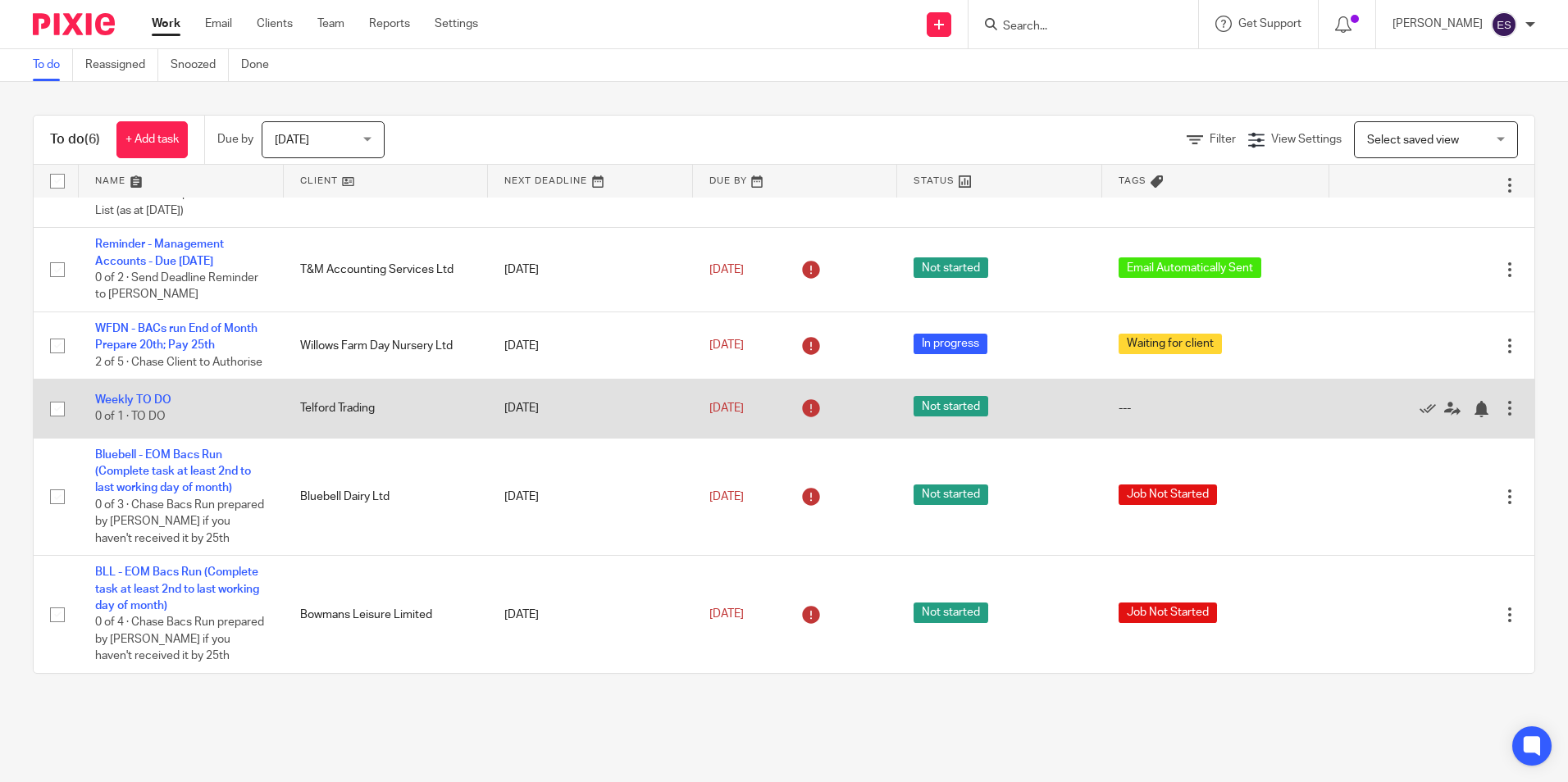
scroll to position [88, 0]
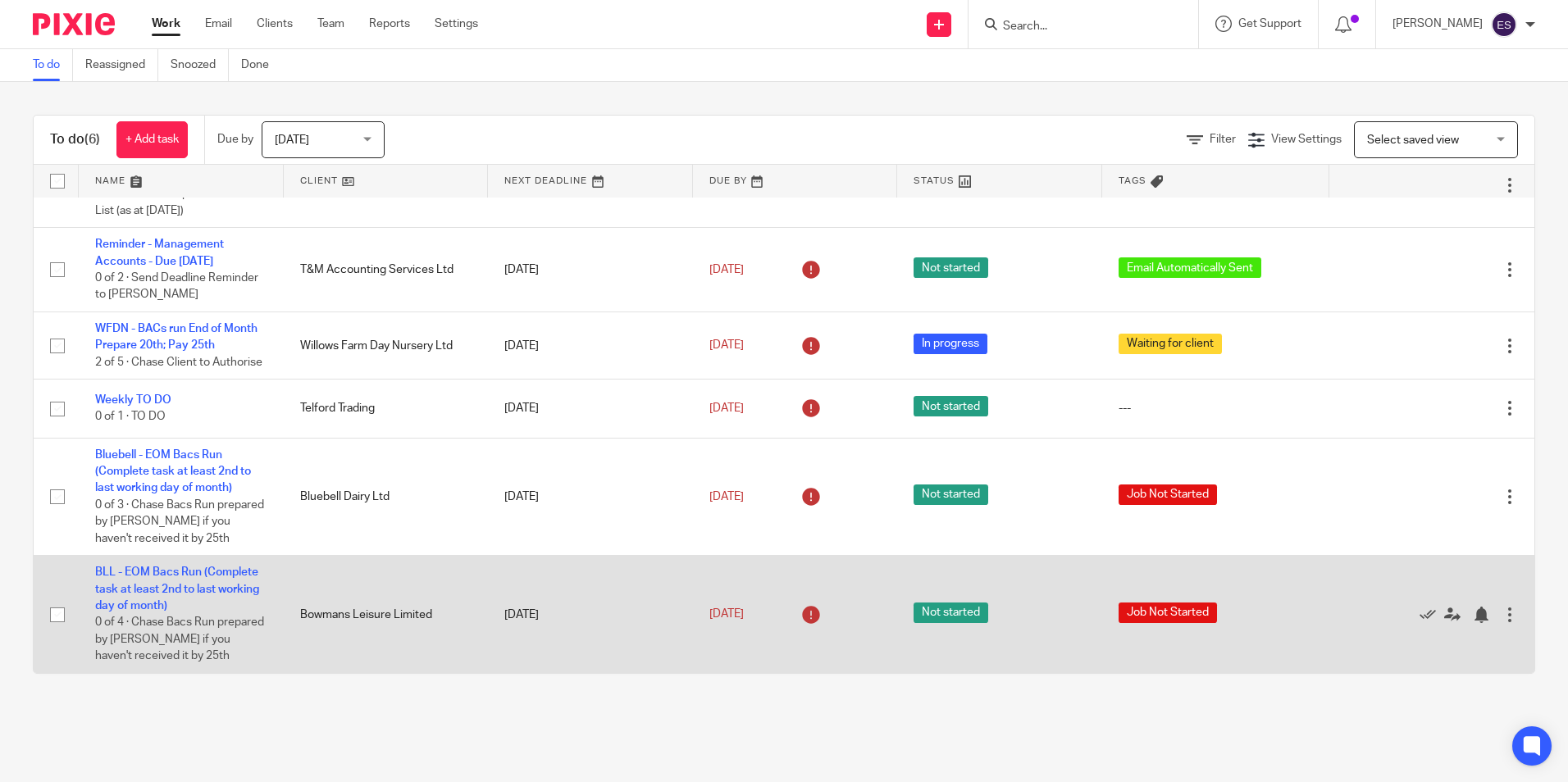
click at [1476, 626] on div "Edit task Delete" at bounding box center [1432, 614] width 173 height 41
click at [1476, 623] on div "Edit task Delete" at bounding box center [1432, 614] width 173 height 41
click at [1502, 610] on div at bounding box center [1510, 615] width 17 height 17
click at [1346, 631] on div "Edit task Delete" at bounding box center [1432, 614] width 173 height 41
click at [184, 575] on link "BLL - EOM Bacs Run (Complete task at least 2nd to last working day of month)" at bounding box center [177, 588] width 164 height 45
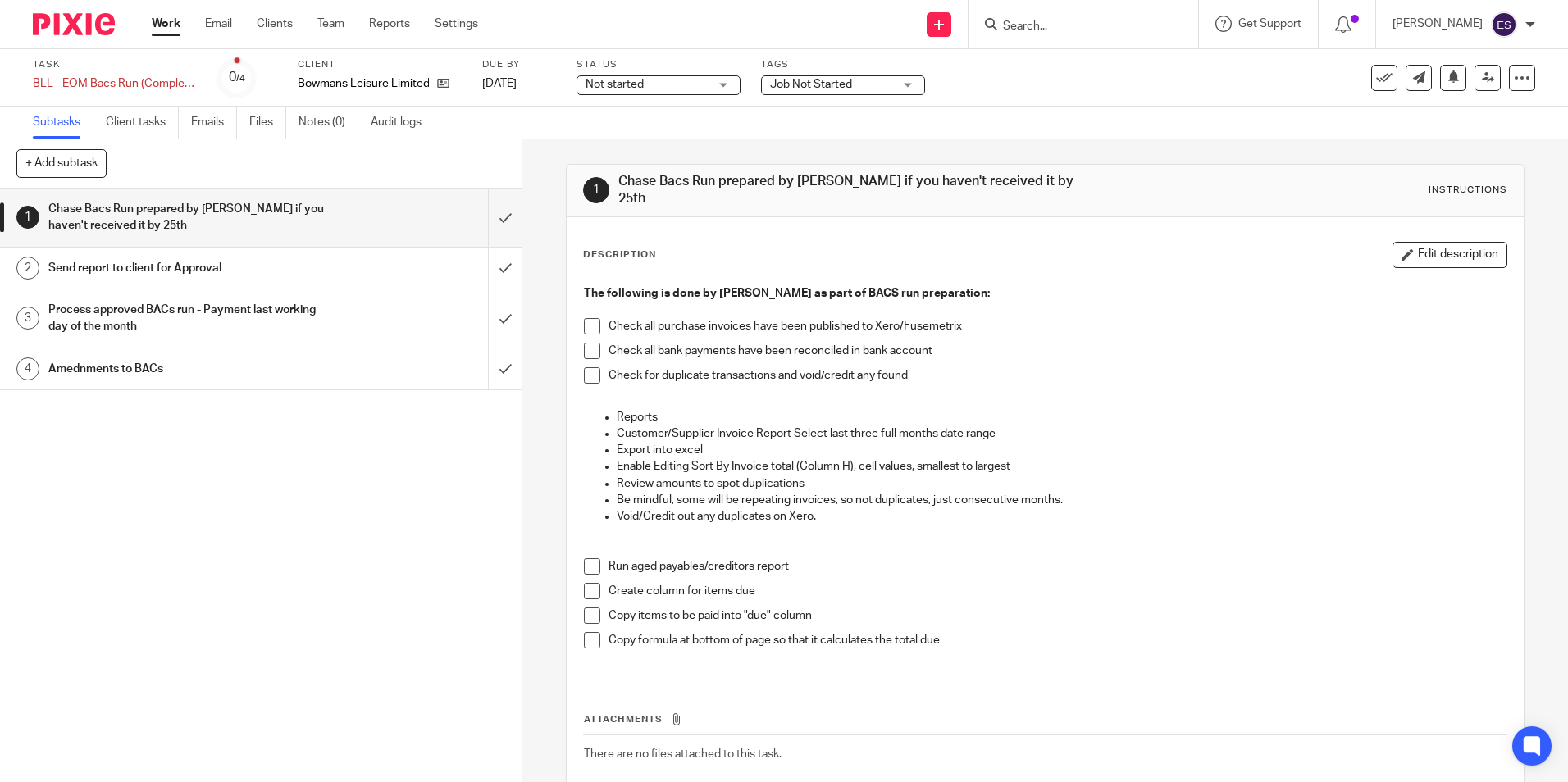
click at [854, 85] on span "Job Not Started" at bounding box center [832, 85] width 123 height 18
click at [705, 78] on span "Not started" at bounding box center [647, 85] width 123 height 18
click at [648, 137] on li "In progress" at bounding box center [658, 144] width 162 height 33
click at [809, 88] on span "Job Not Started" at bounding box center [810, 84] width 82 height 11
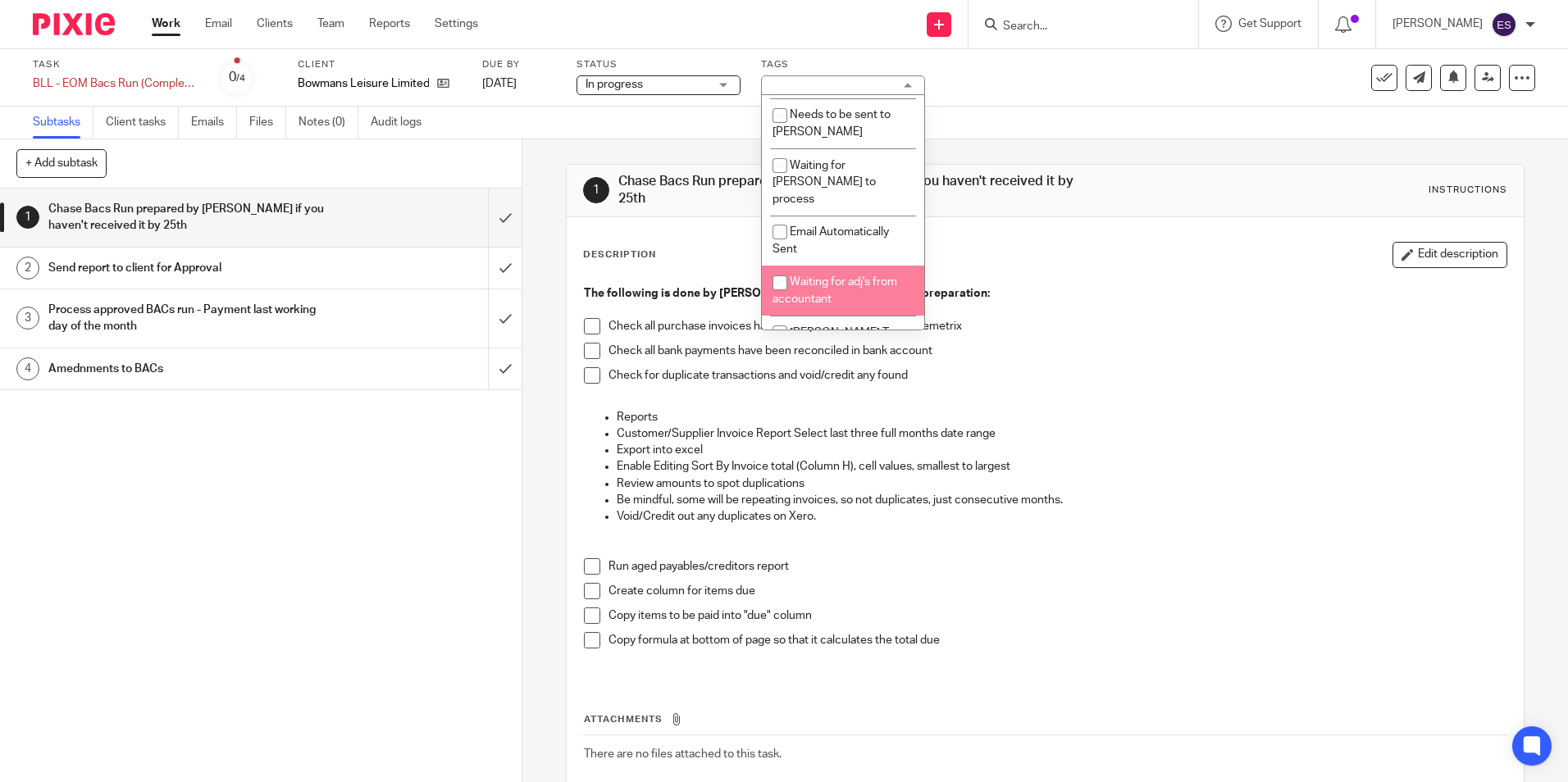
scroll to position [201, 0]
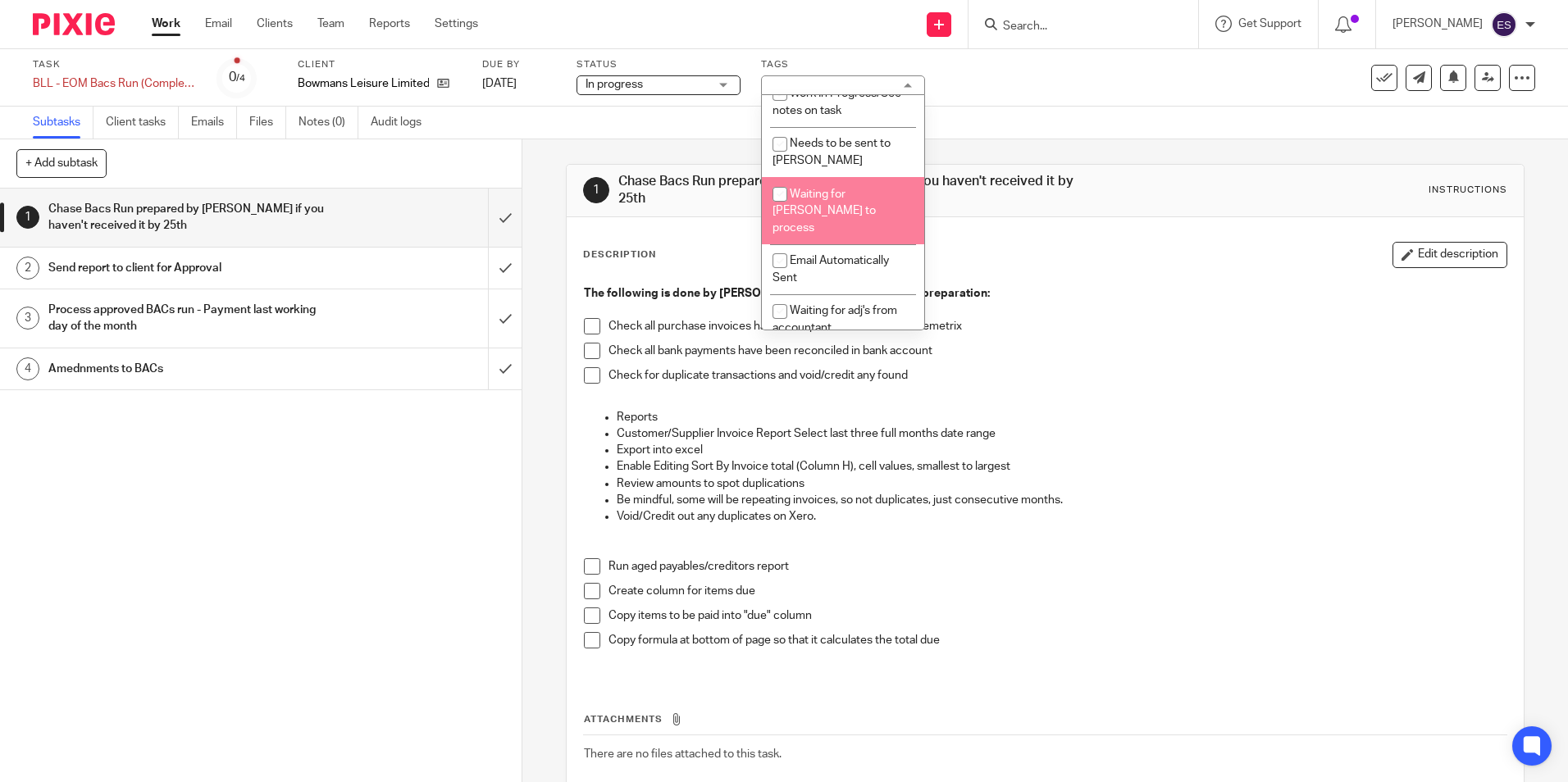
click at [824, 219] on li "Waiting for [PERSON_NAME] to process" at bounding box center [843, 210] width 162 height 67
checkbox input "true"
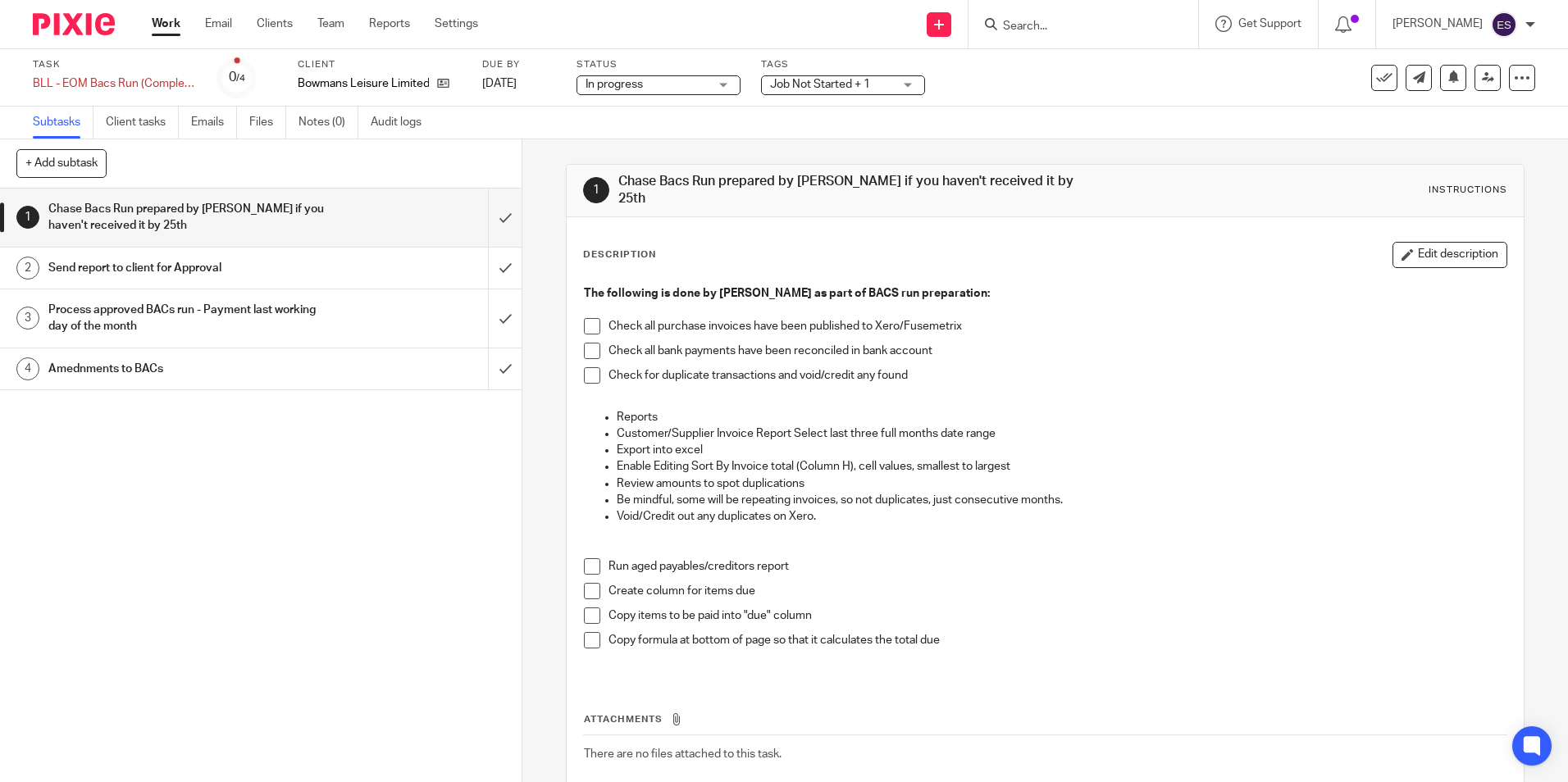
click at [1010, 129] on div "Subtasks Client tasks Emails Files Notes (0) Audit logs" at bounding box center [784, 122] width 1568 height 33
click at [862, 85] on span "Job Not Started + 1" at bounding box center [820, 84] width 100 height 11
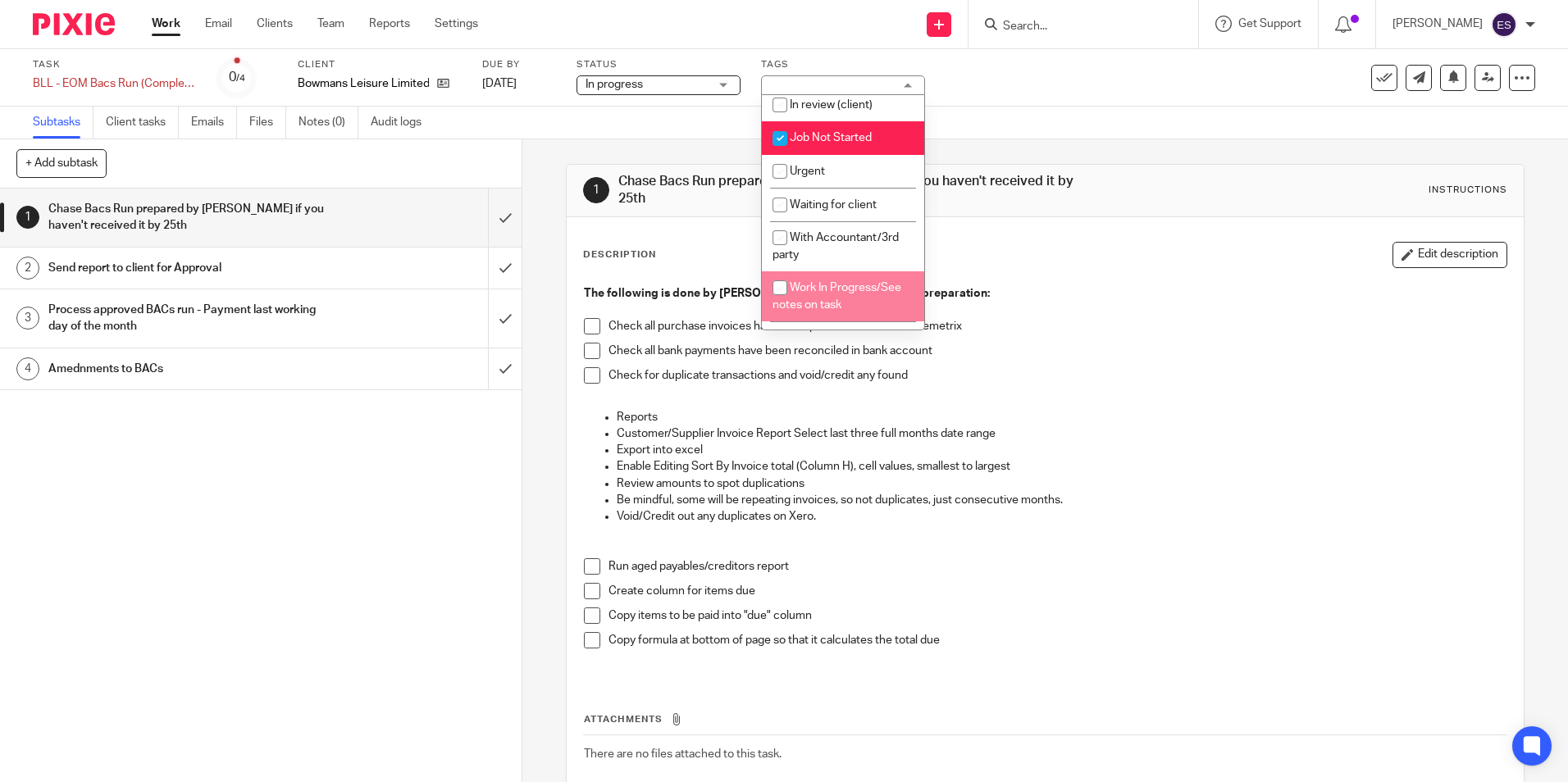
scroll to position [0, 0]
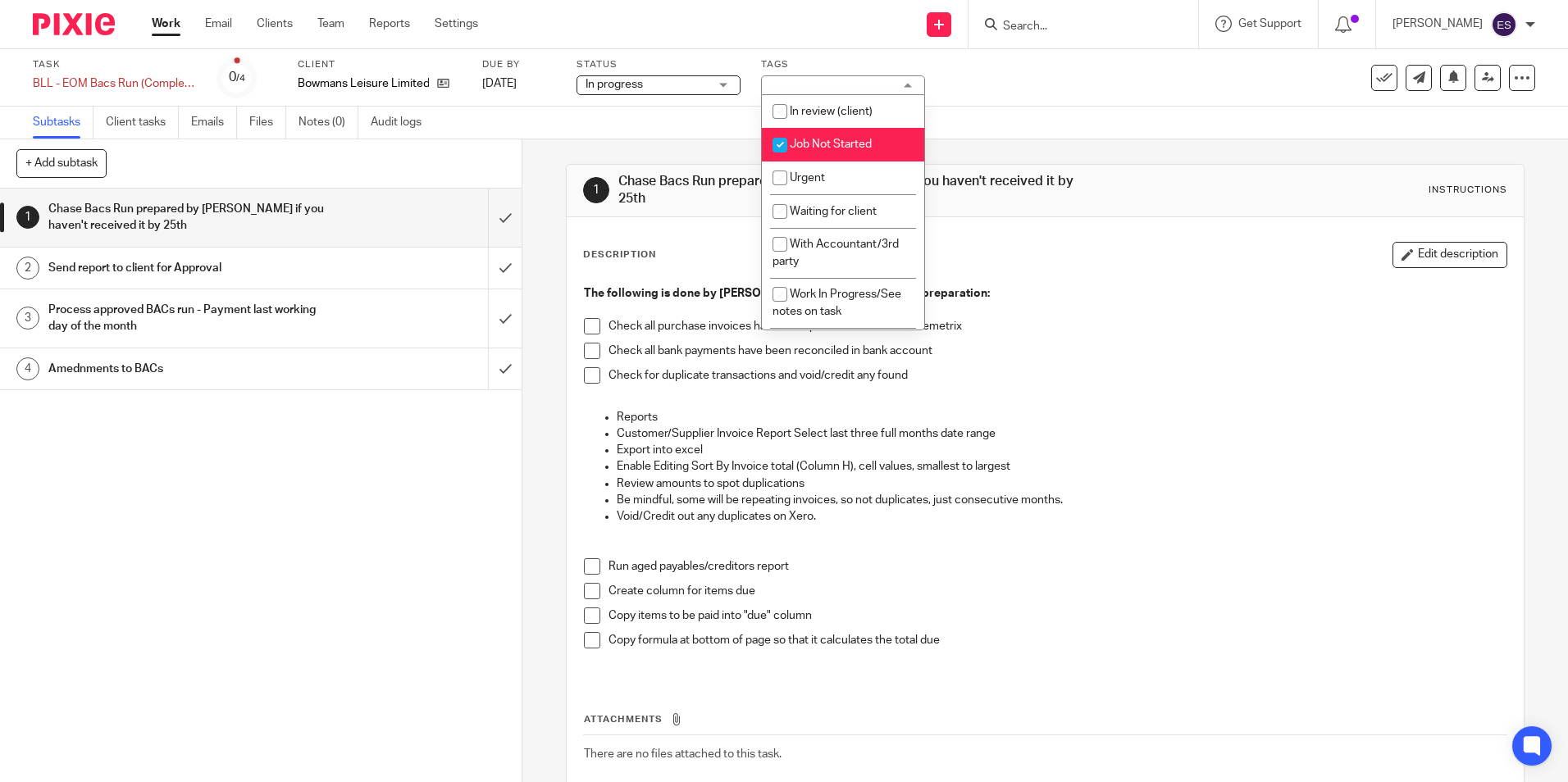
click at [804, 149] on span "Job Not Started" at bounding box center [831, 144] width 82 height 11
checkbox input "false"
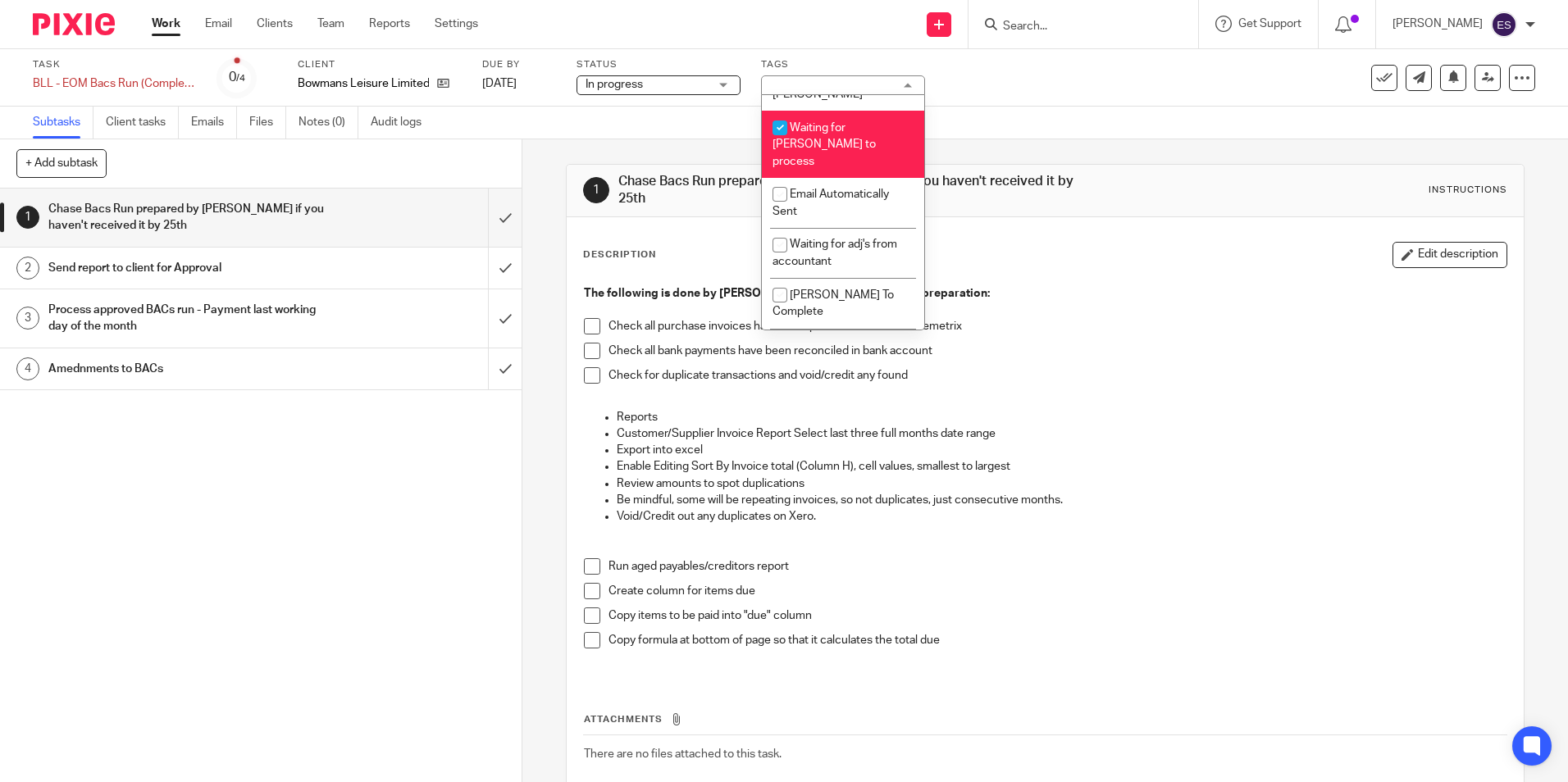
scroll to position [283, 0]
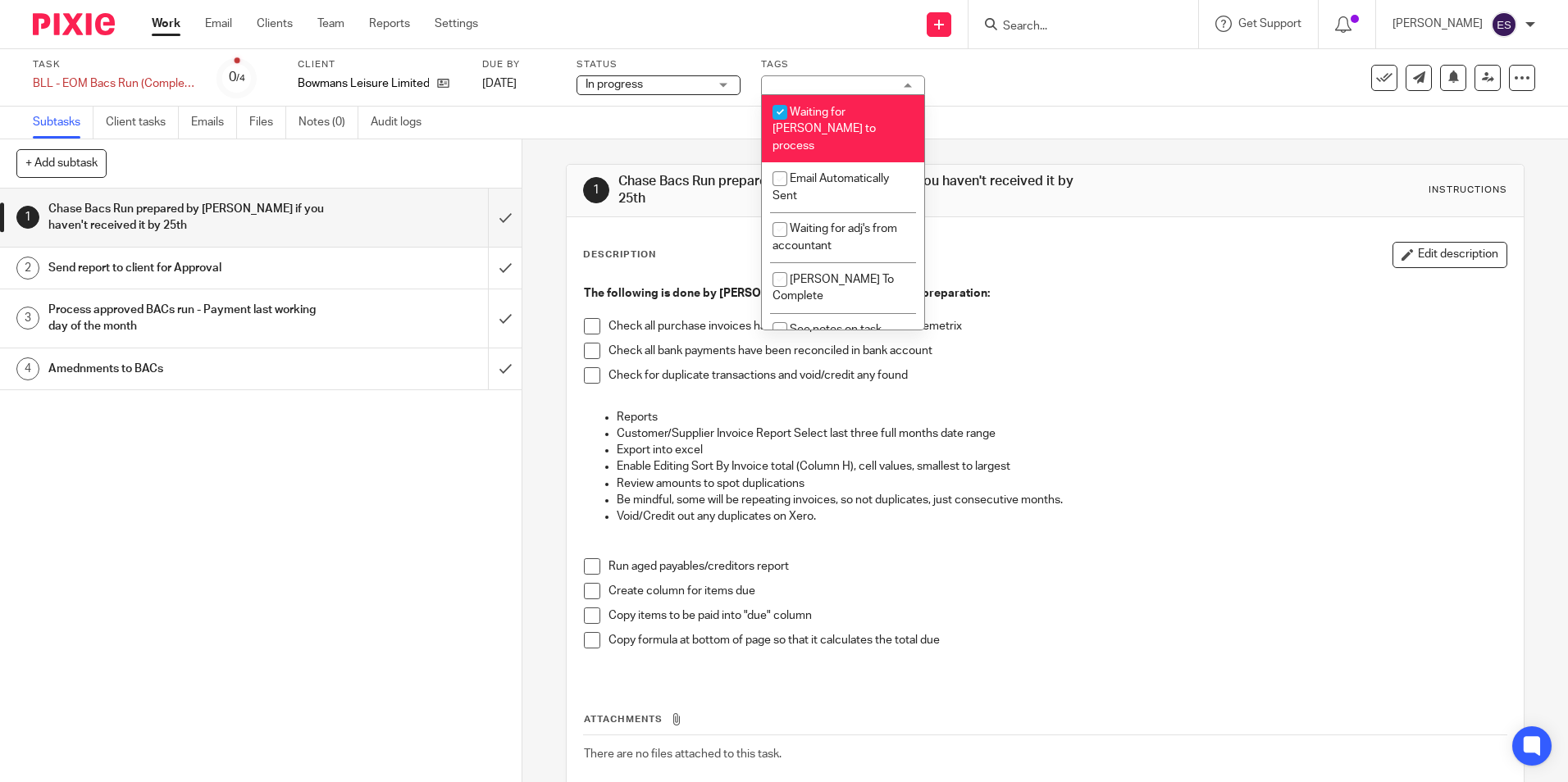
click at [998, 131] on div "Subtasks Client tasks Emails Files Notes (0) Audit logs" at bounding box center [784, 122] width 1568 height 33
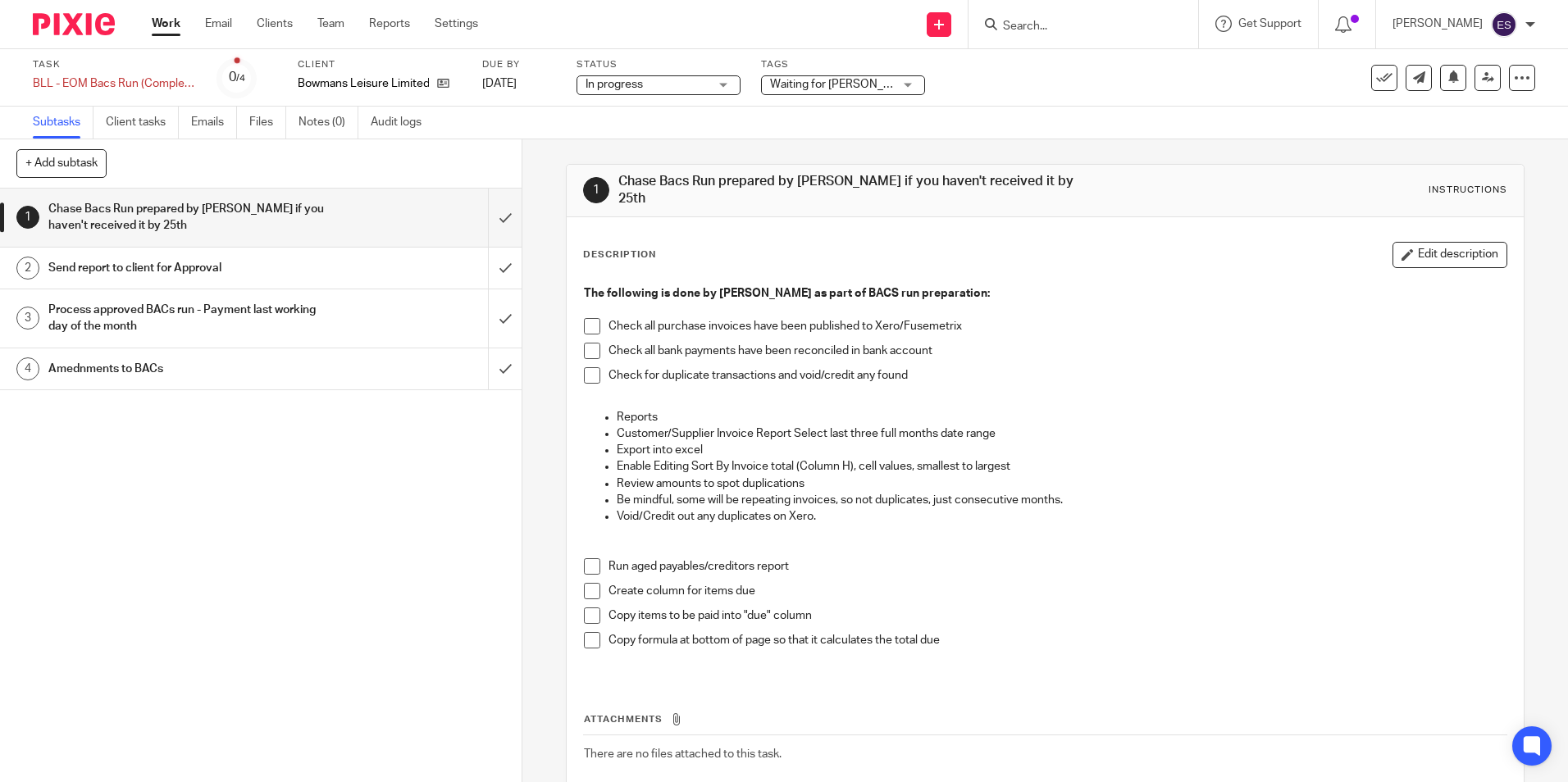
click at [156, 16] on link "Work" at bounding box center [166, 24] width 29 height 17
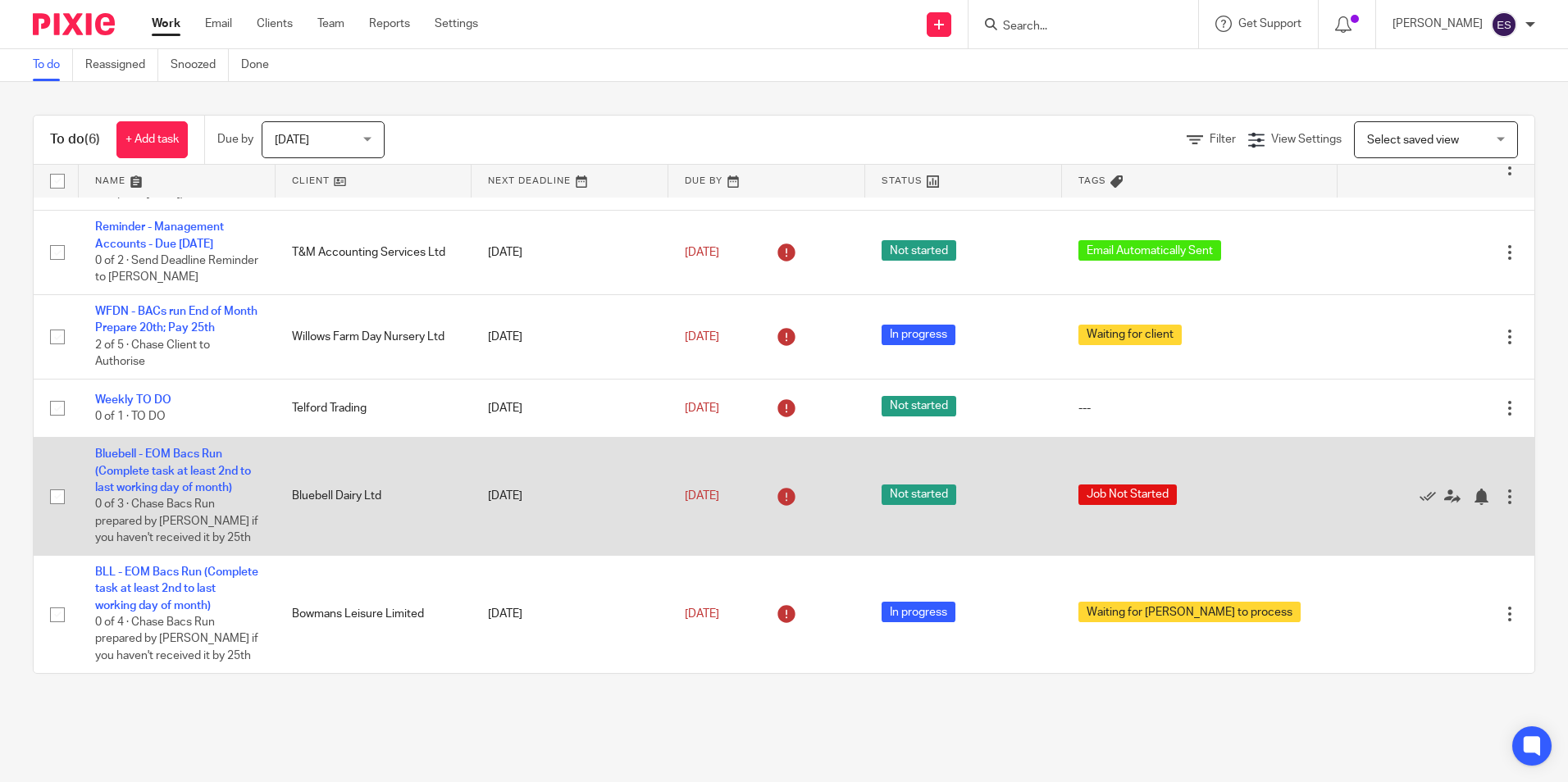
scroll to position [88, 0]
click at [193, 463] on td "Bluebell - EOM Bacs Run (Complete task at least 2nd to last working day of mont…" at bounding box center [176, 497] width 196 height 118
click at [193, 454] on link "Bluebell - EOM Bacs Run (Complete task at least 2nd to last working day of mont…" at bounding box center [173, 470] width 156 height 45
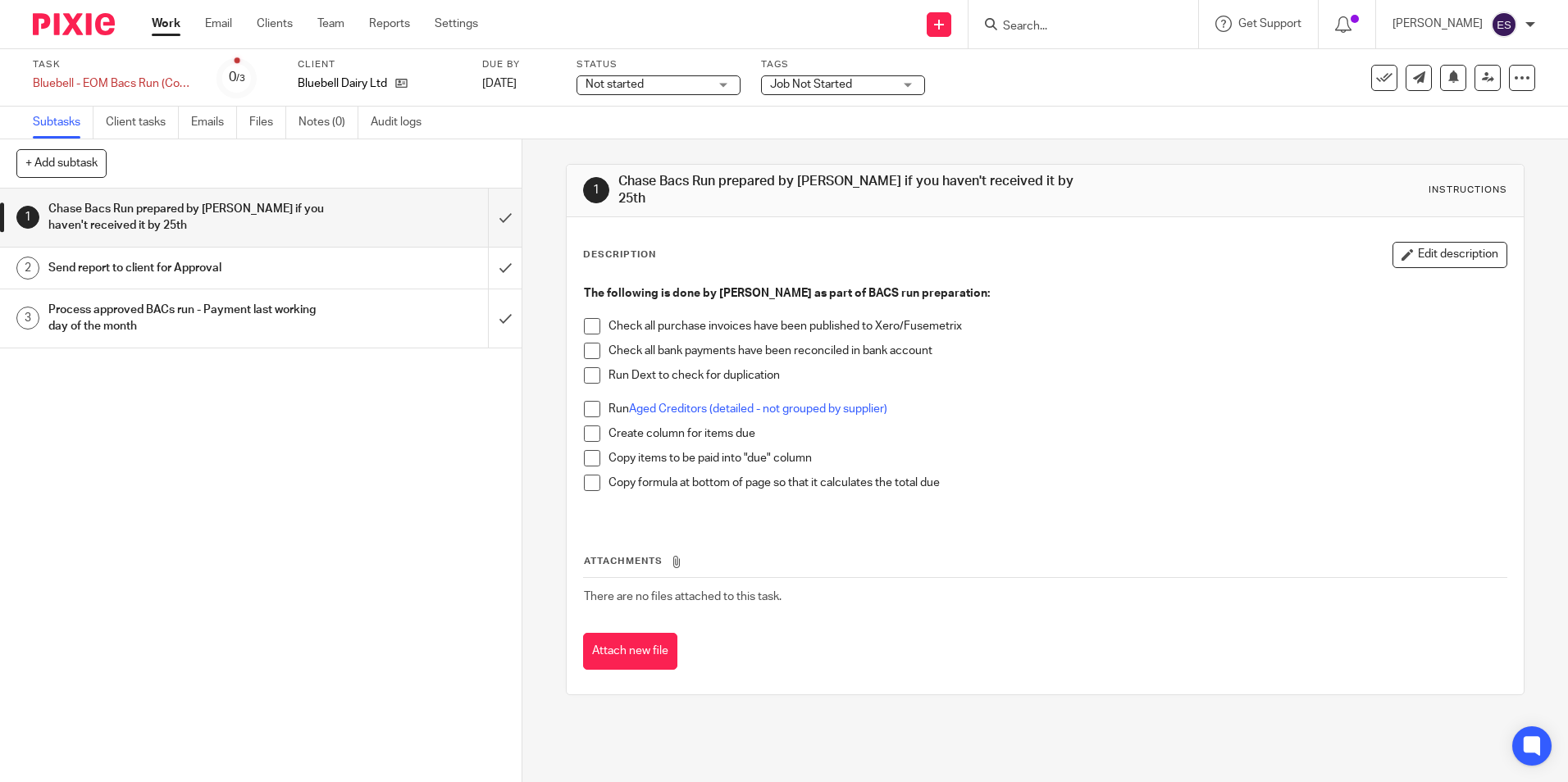
click at [173, 18] on link "Work" at bounding box center [166, 24] width 29 height 17
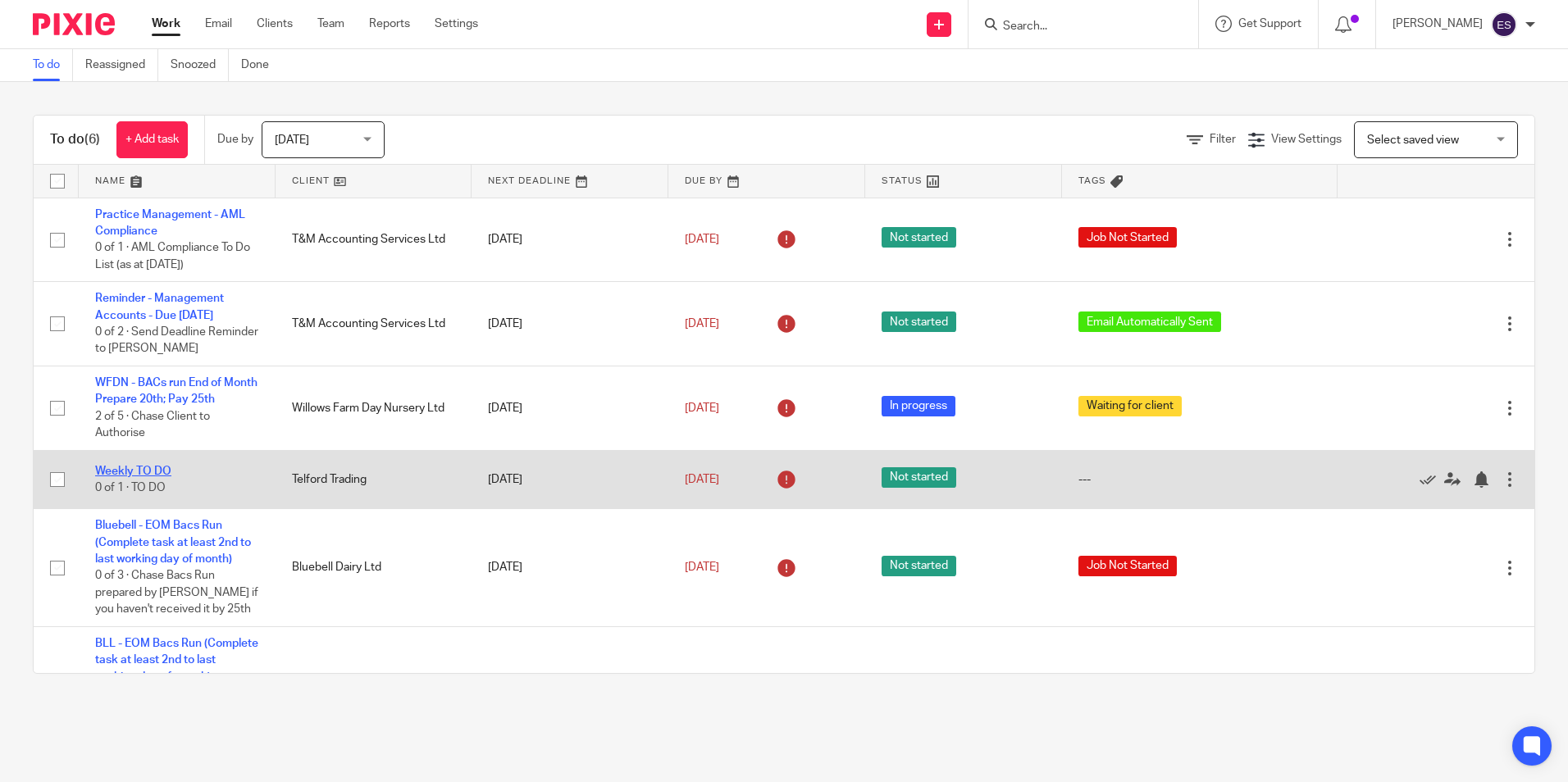
click at [144, 477] on link "Weekly TO DO" at bounding box center [133, 471] width 77 height 11
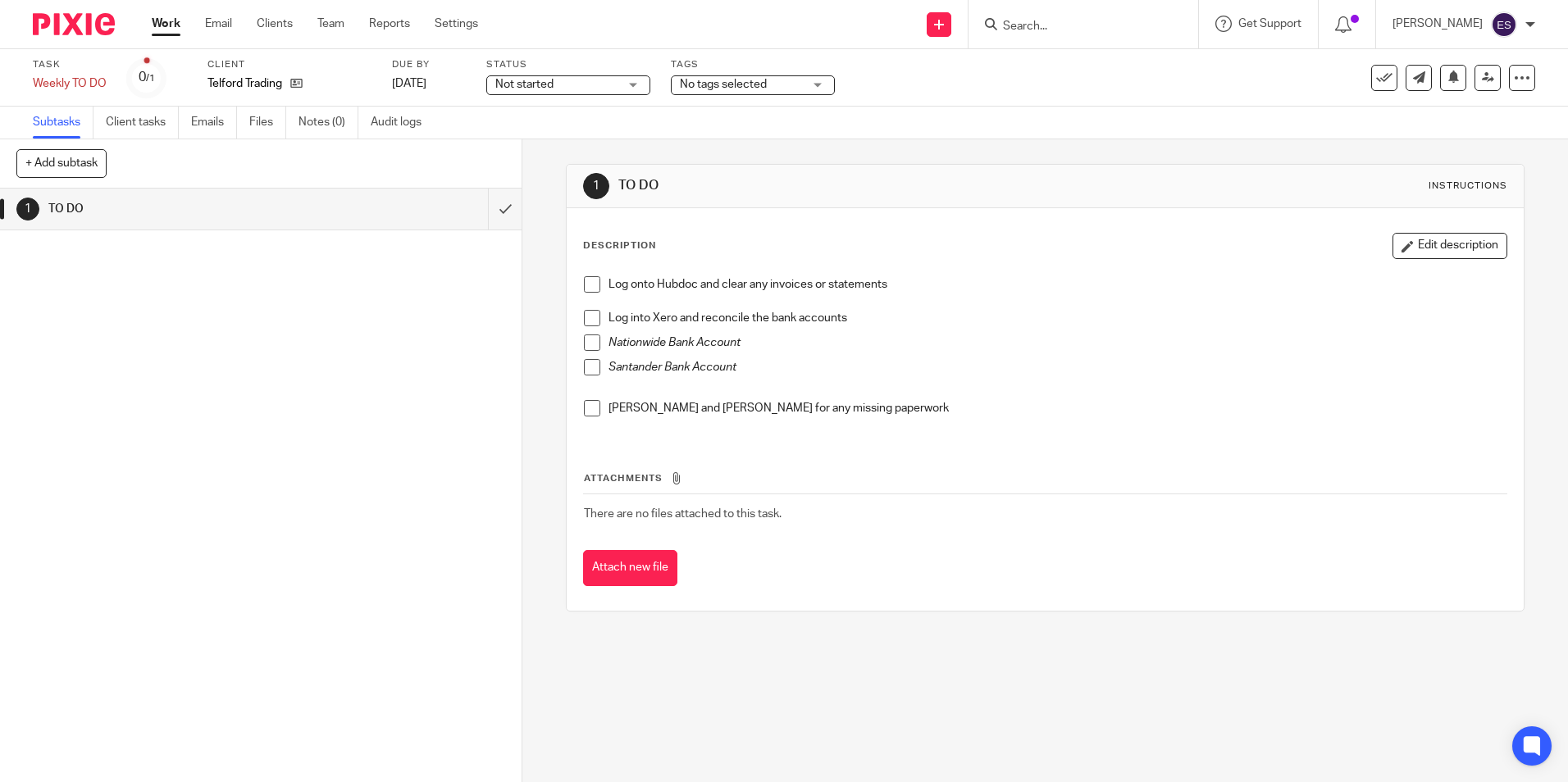
click at [171, 25] on link "Work" at bounding box center [166, 24] width 29 height 17
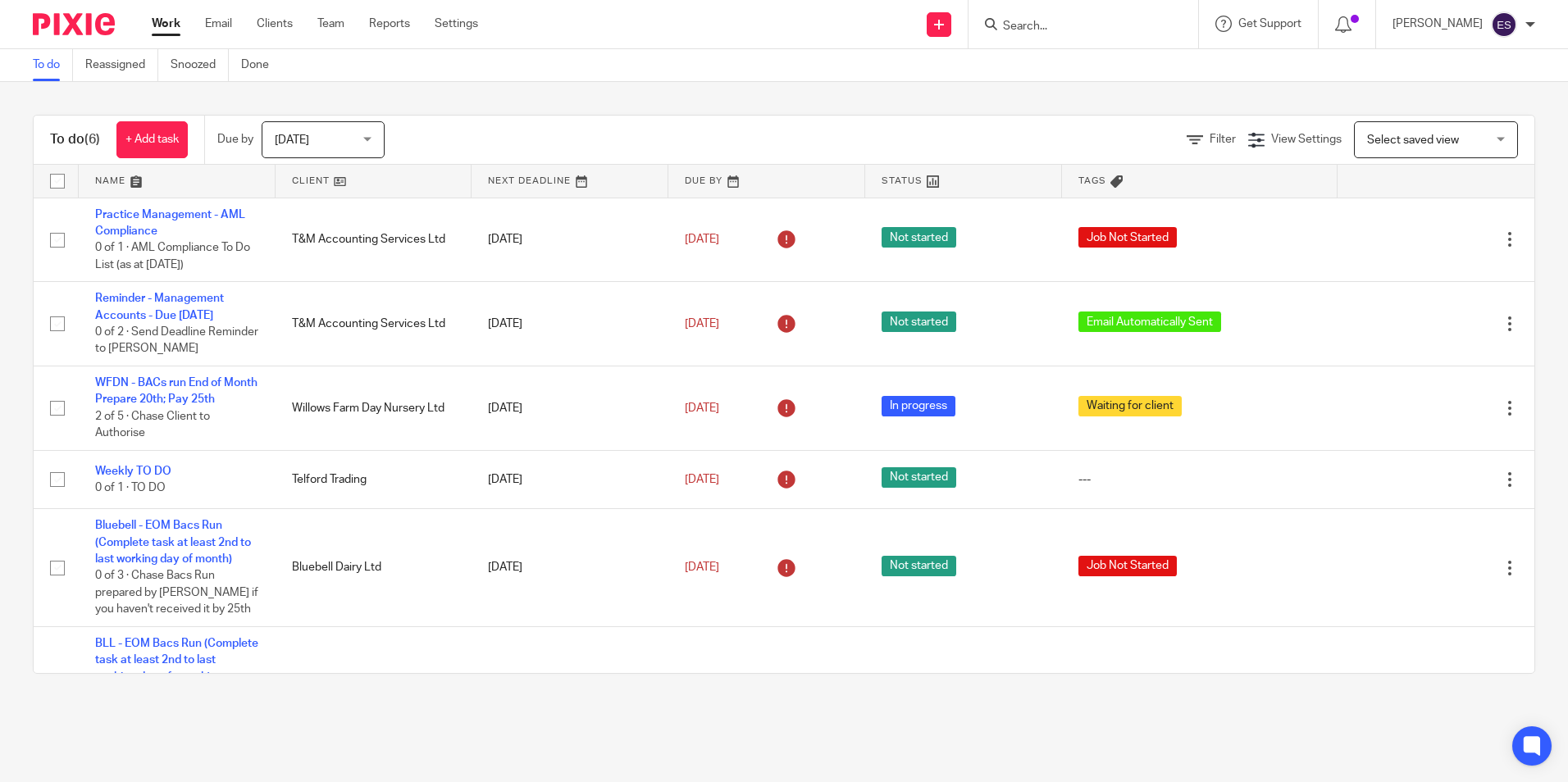
click at [339, 149] on span "[DATE]" at bounding box center [318, 139] width 87 height 34
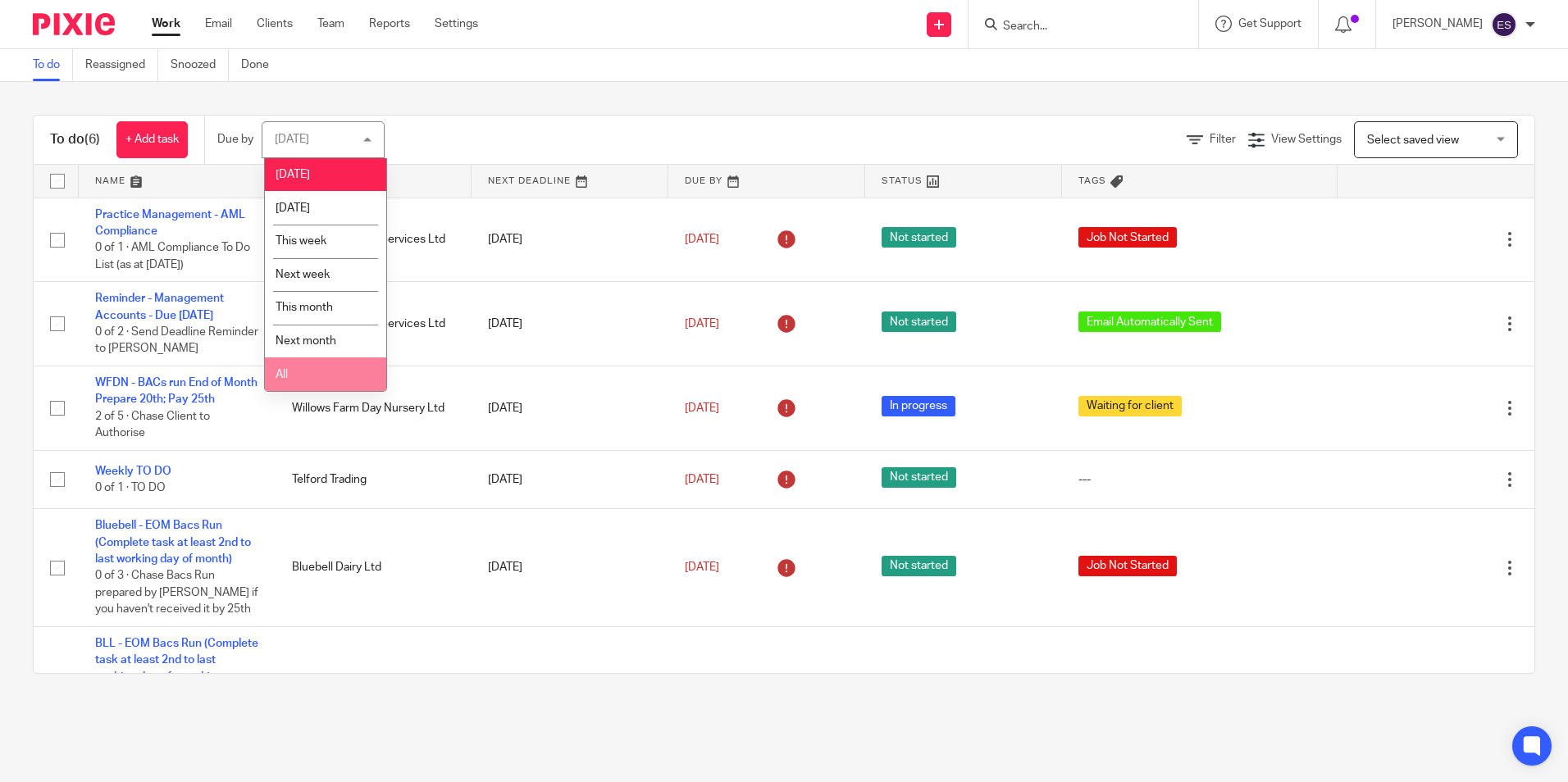
click at [308, 380] on li "All" at bounding box center [326, 374] width 122 height 33
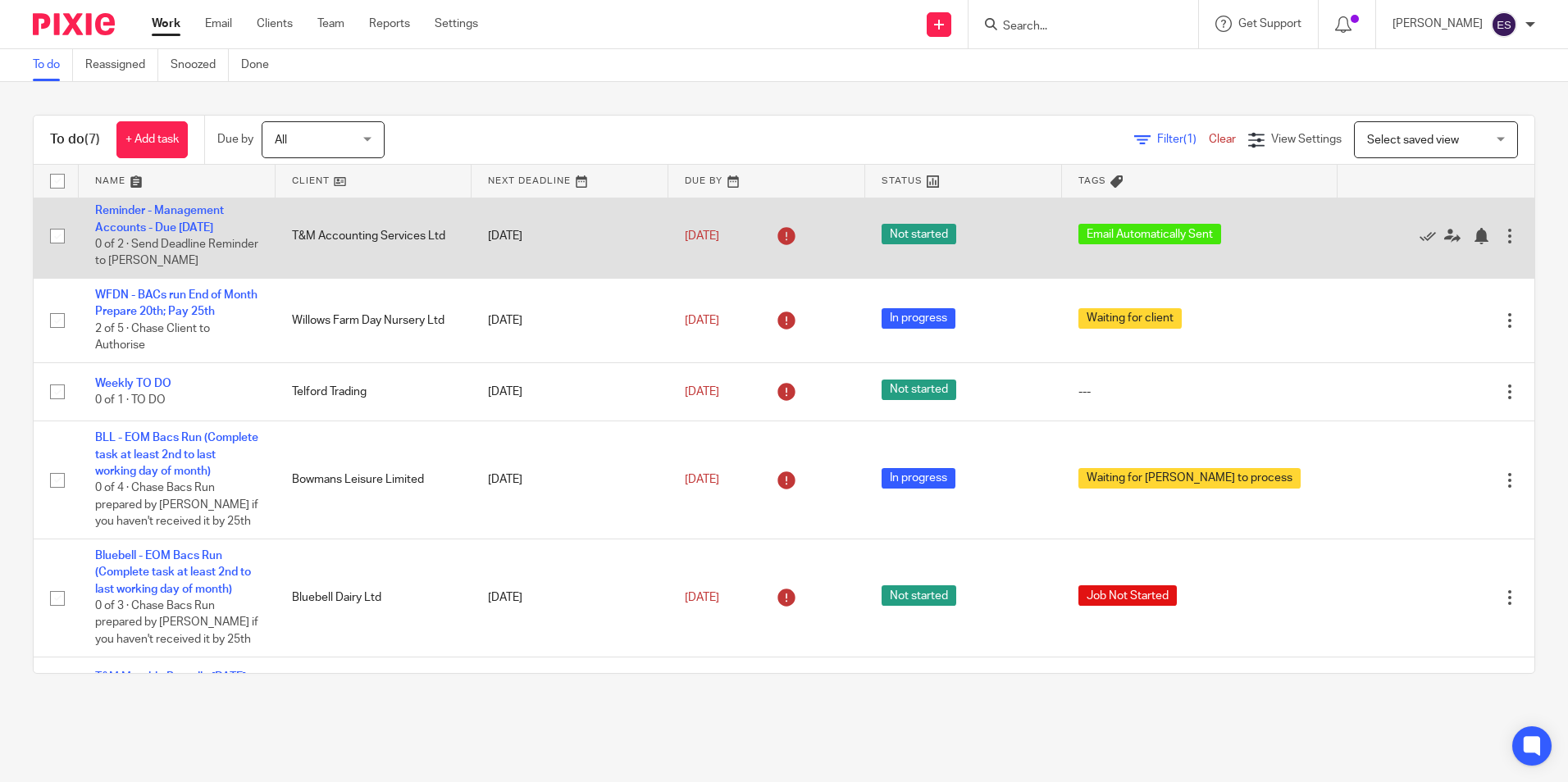
scroll to position [155, 0]
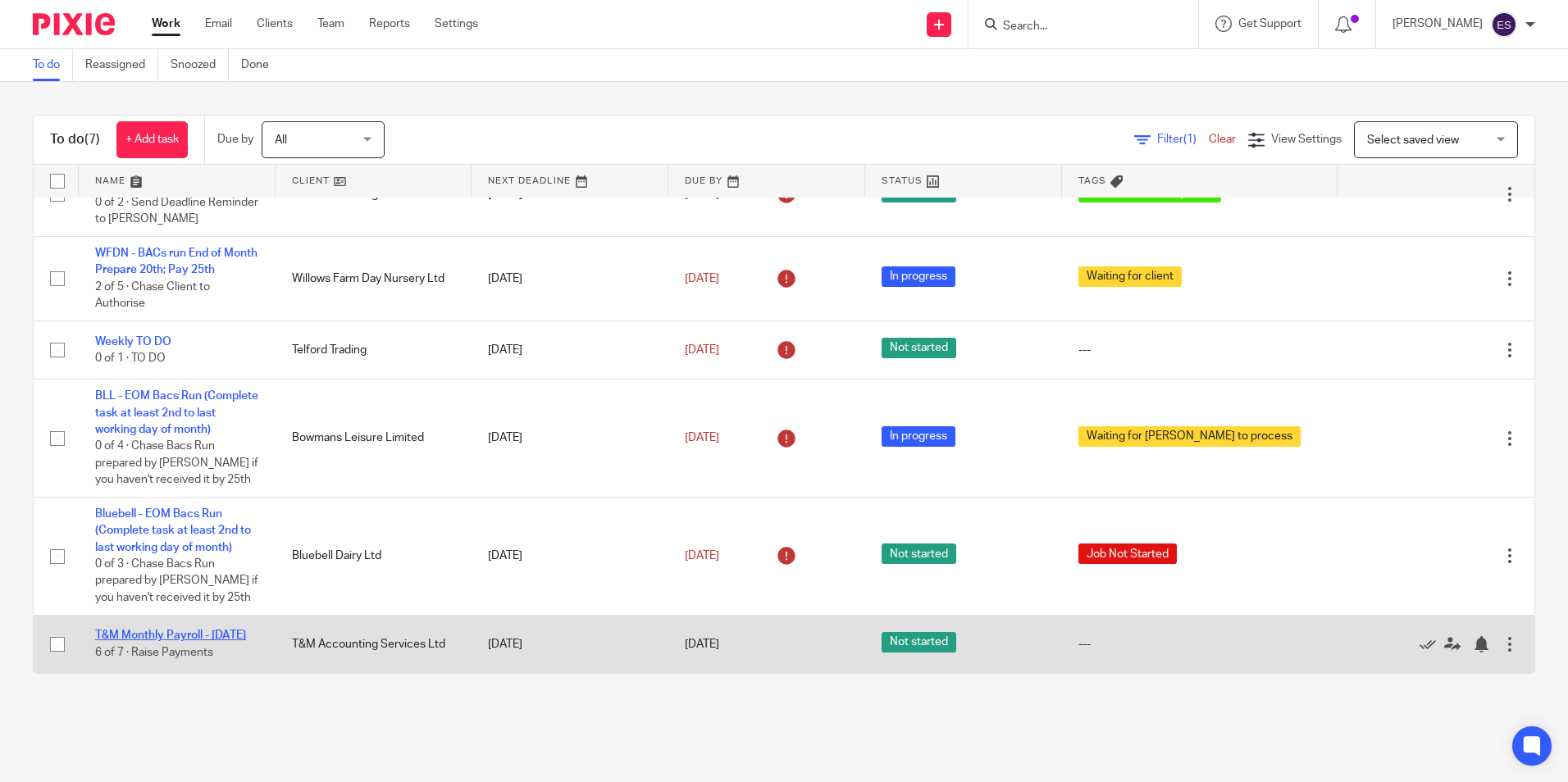
click at [160, 630] on link "T&M Monthly Payroll - [DATE]" at bounding box center [170, 635] width 151 height 11
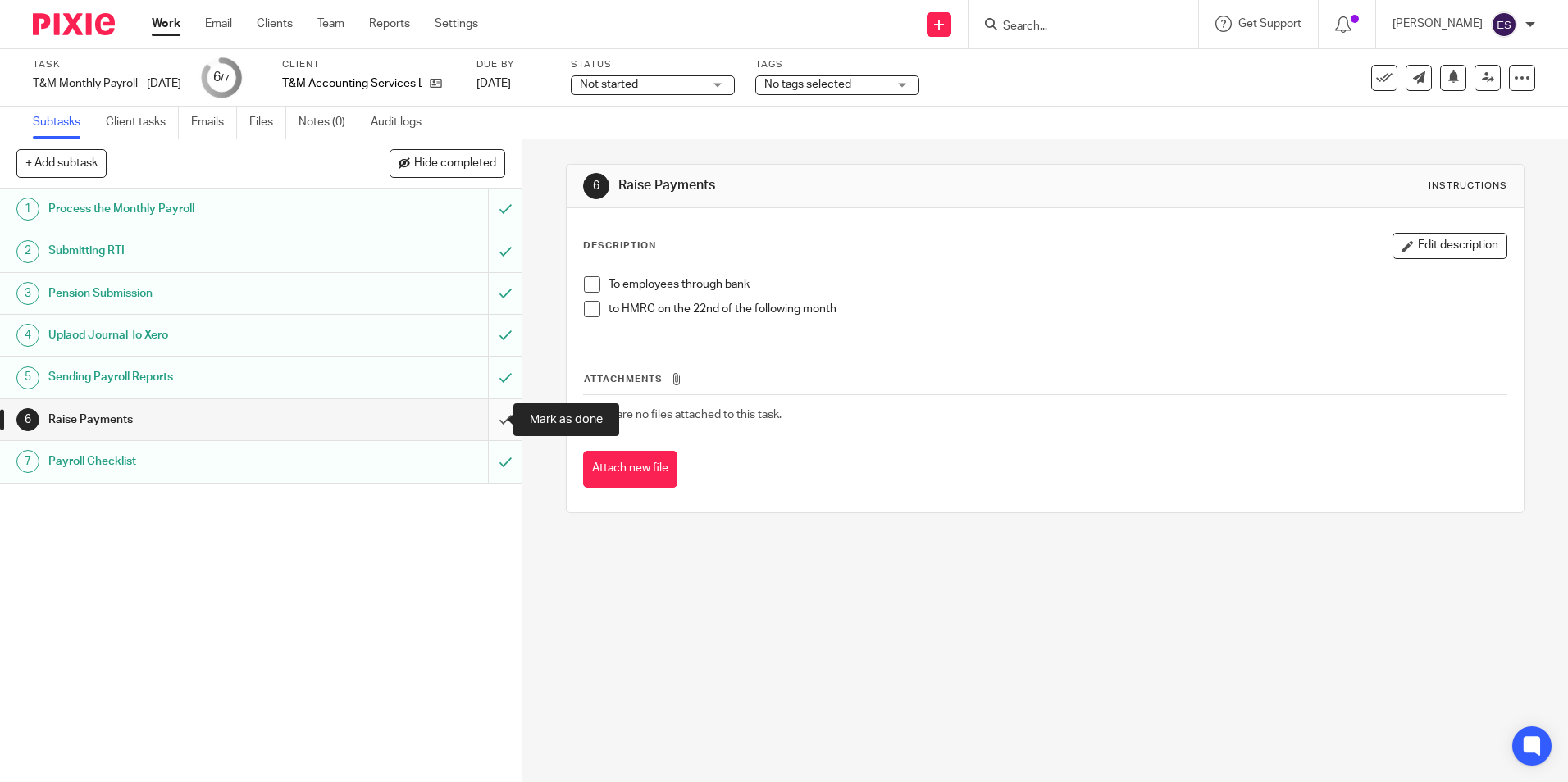
click at [490, 409] on input "submit" at bounding box center [261, 419] width 521 height 41
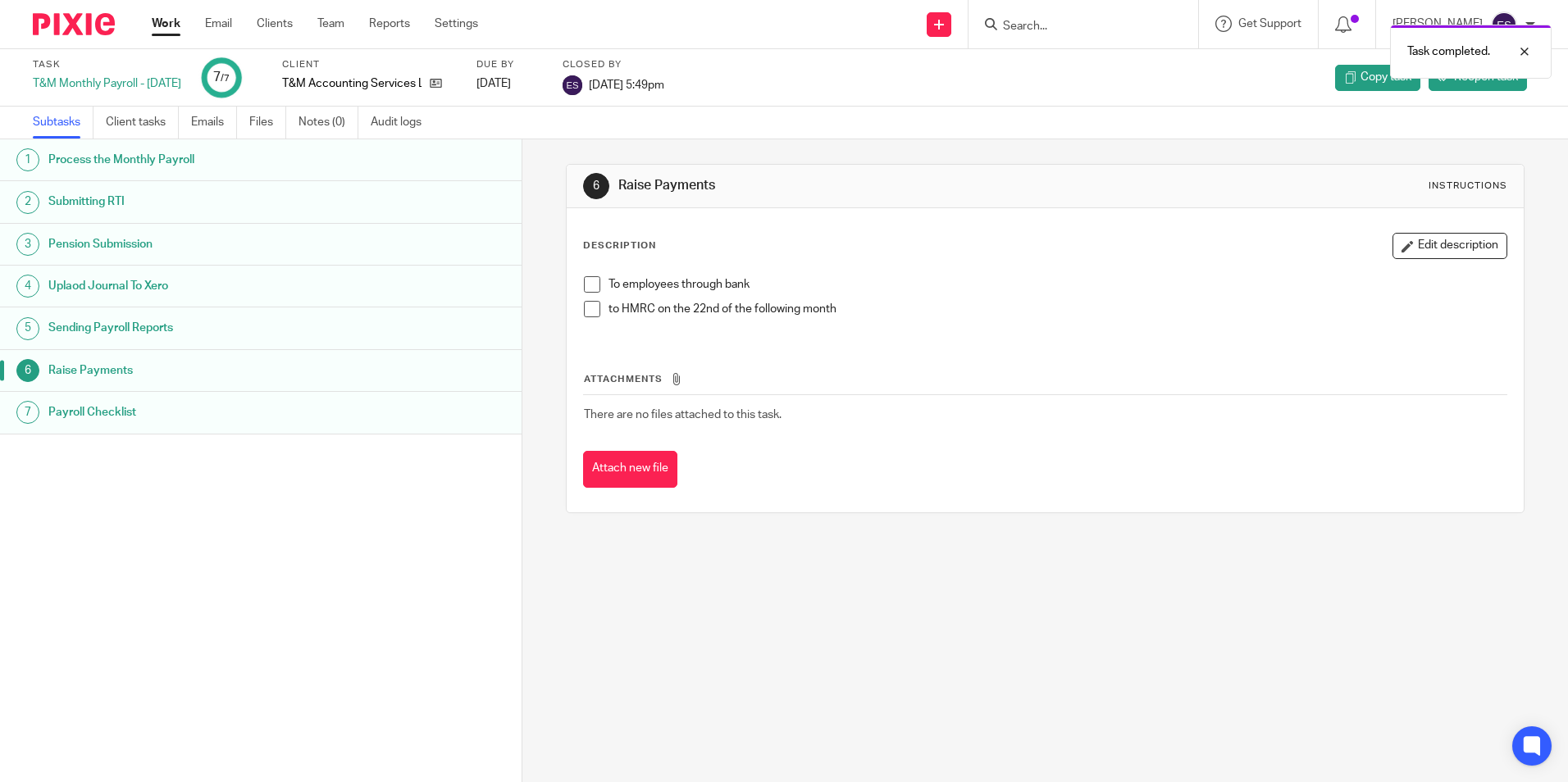
click at [172, 23] on link "Work" at bounding box center [166, 24] width 29 height 17
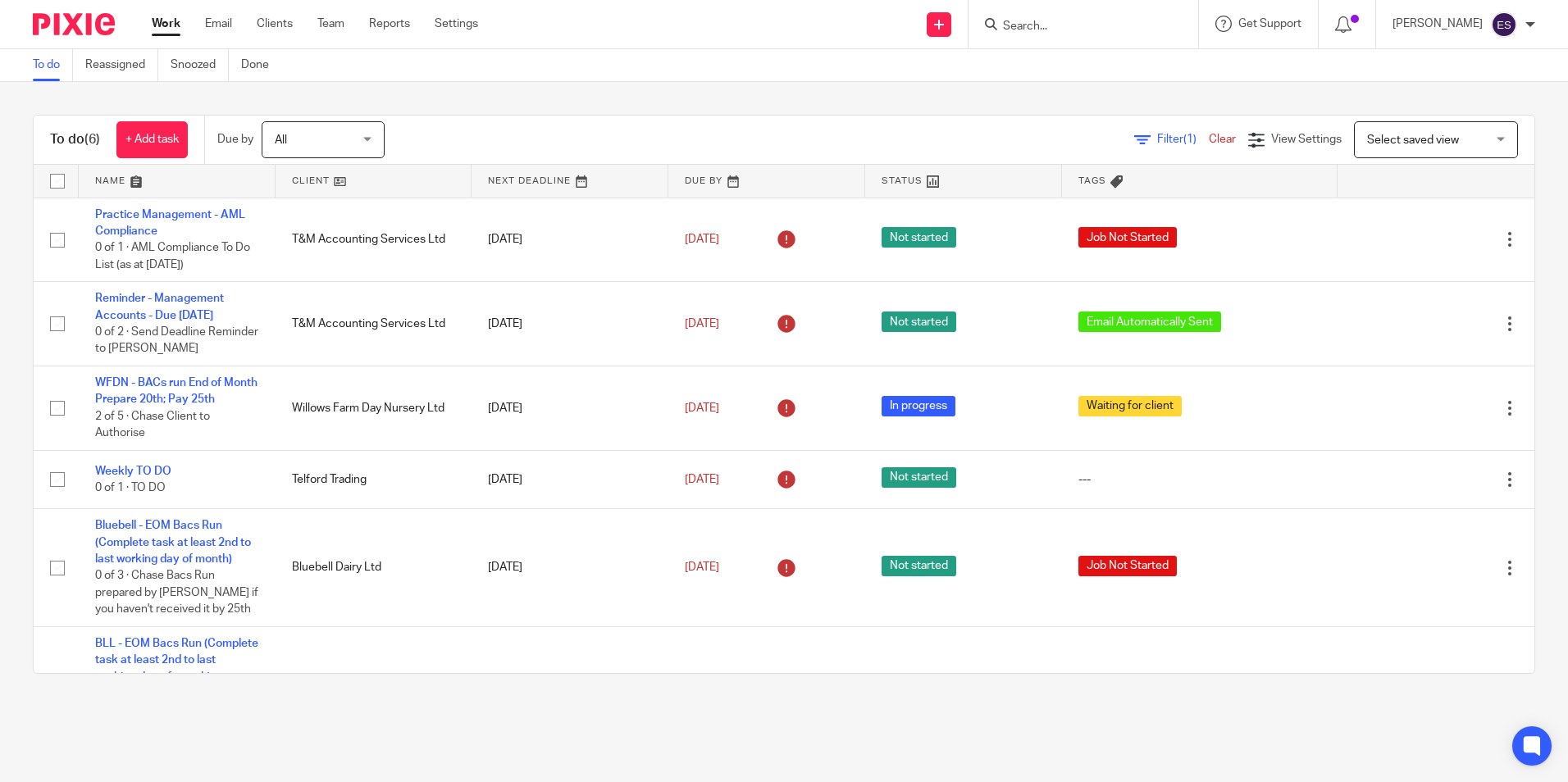
click at [854, 96] on div "To do (6) + Add task Due by All All [DATE] [DATE] This week Next week This mont…" at bounding box center [784, 394] width 1568 height 624
